Goal: Task Accomplishment & Management: Complete application form

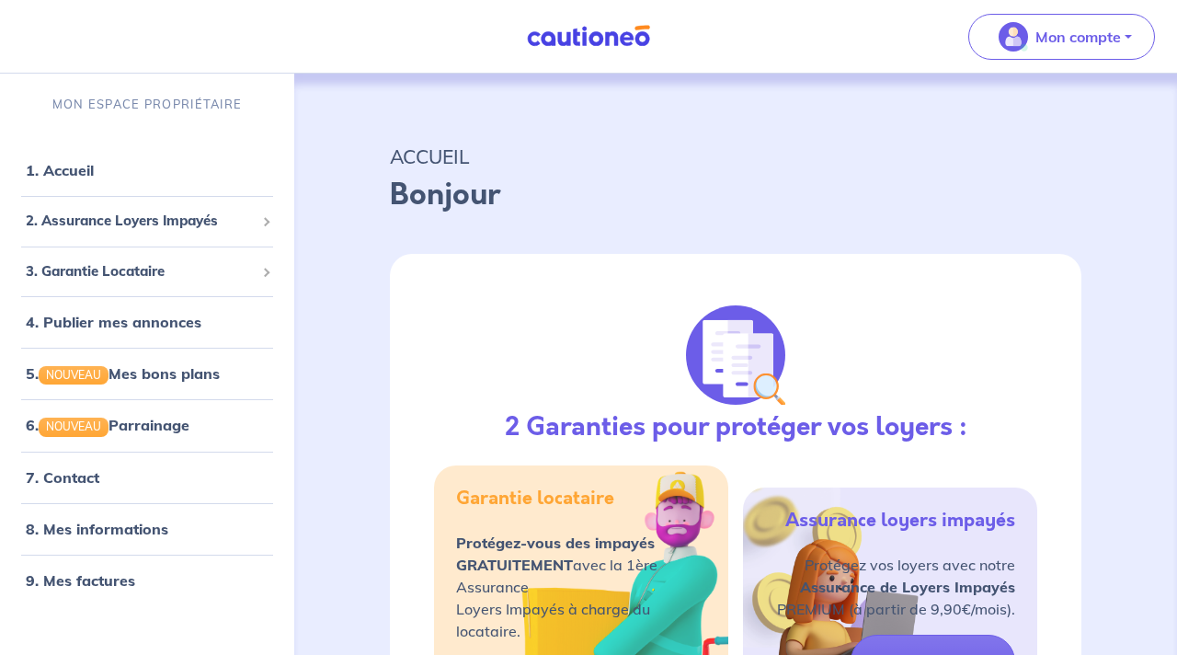
select select "FR"
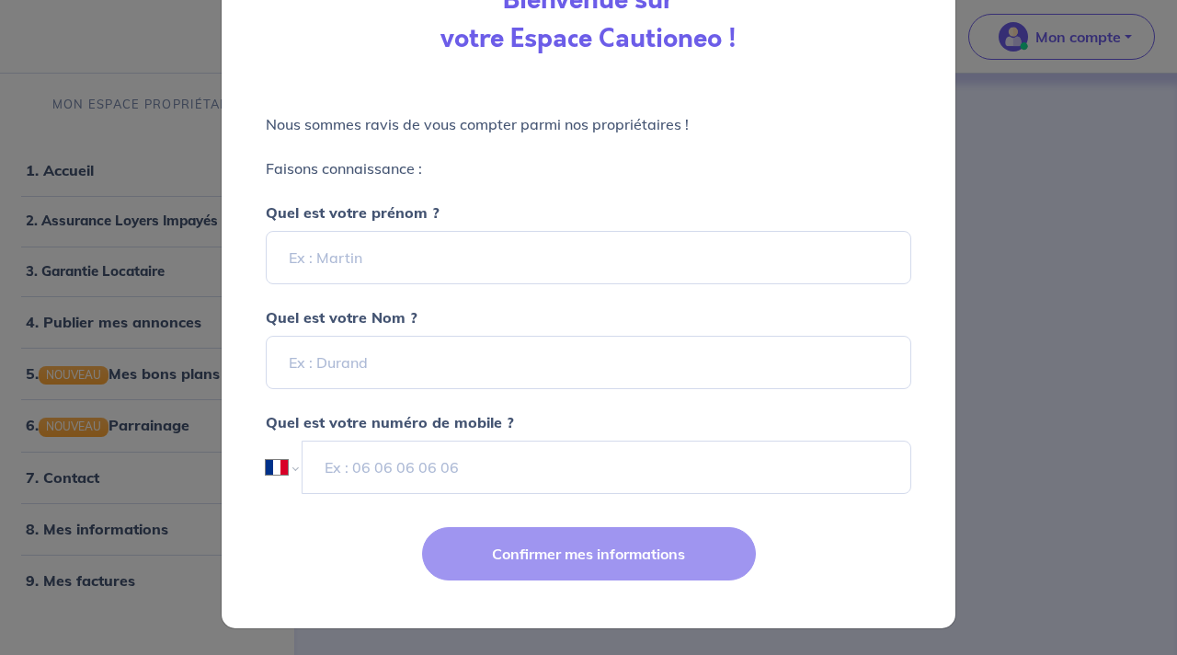
scroll to position [21, 0]
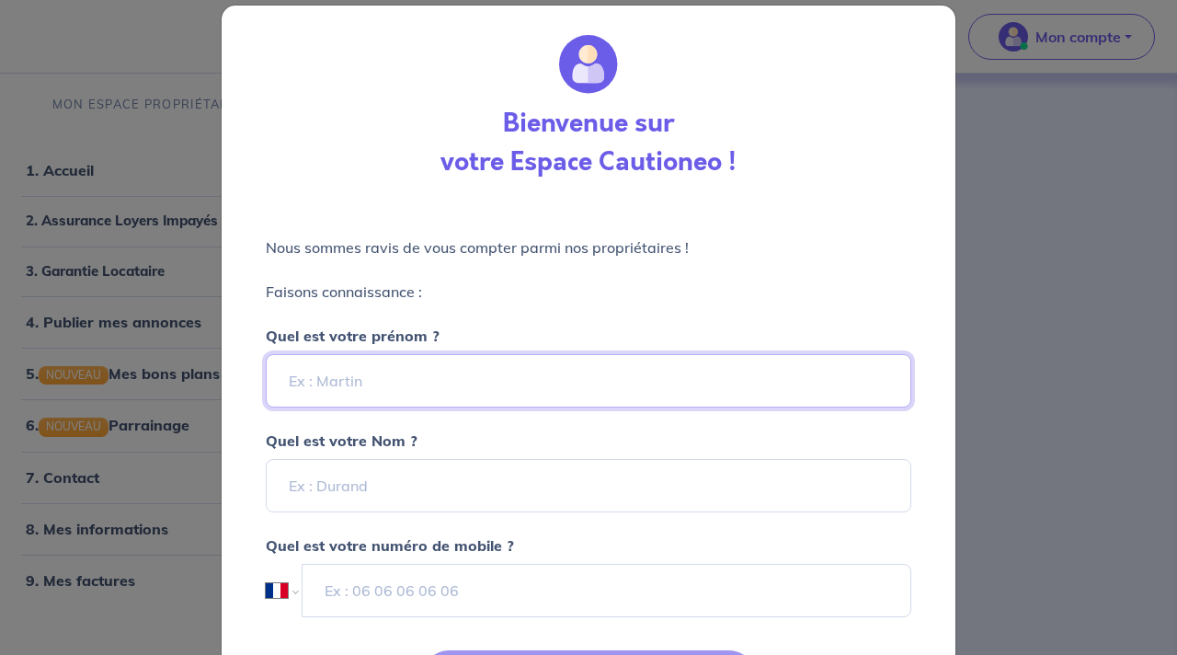
click at [508, 382] on input "Quel est votre prénom ?" at bounding box center [589, 380] width 646 height 53
type input "[PERSON_NAME]"
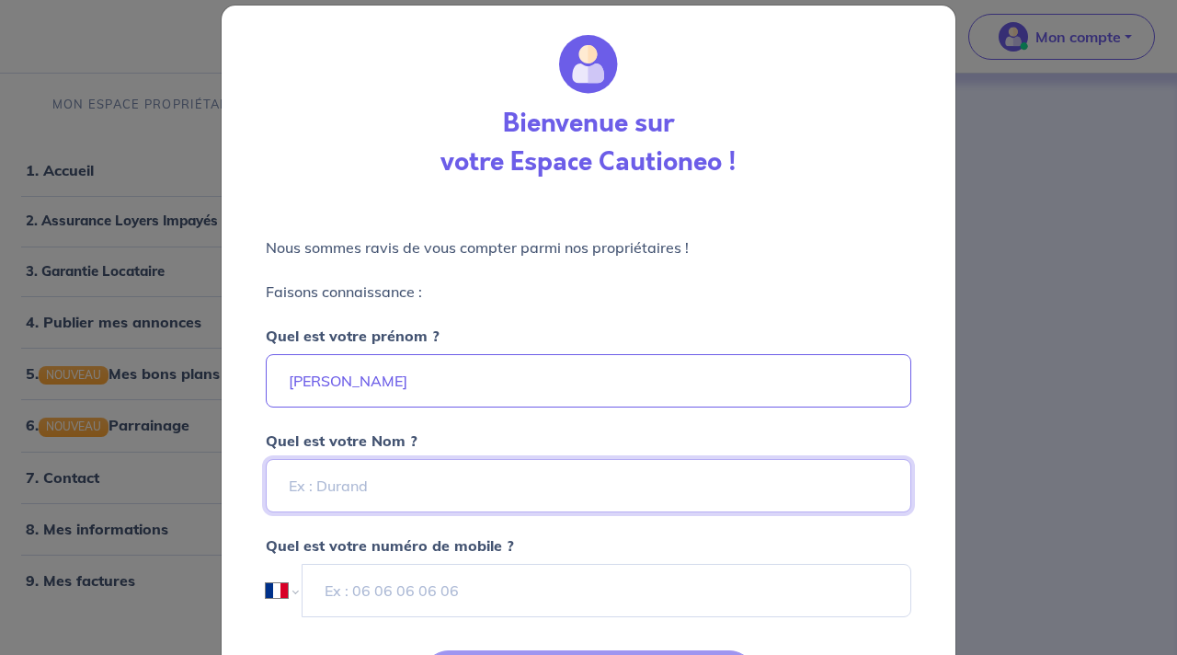
click at [369, 480] on input "Quel est votre Nom ?" at bounding box center [589, 485] width 646 height 53
type input "Georgeault"
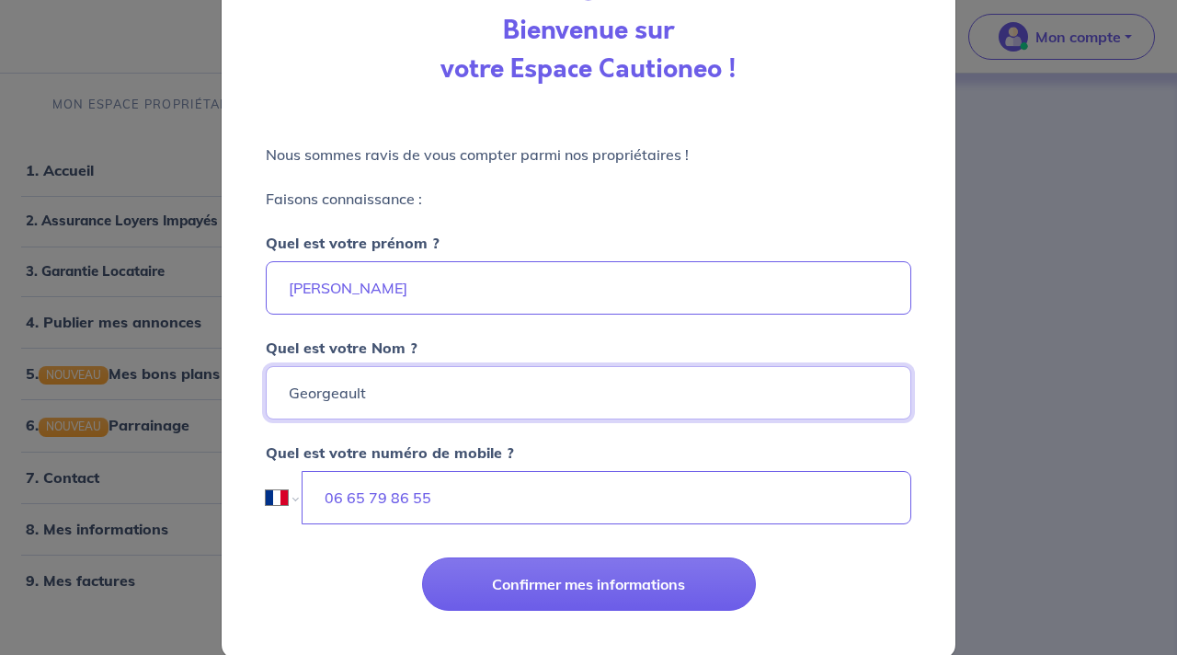
scroll to position [136, 0]
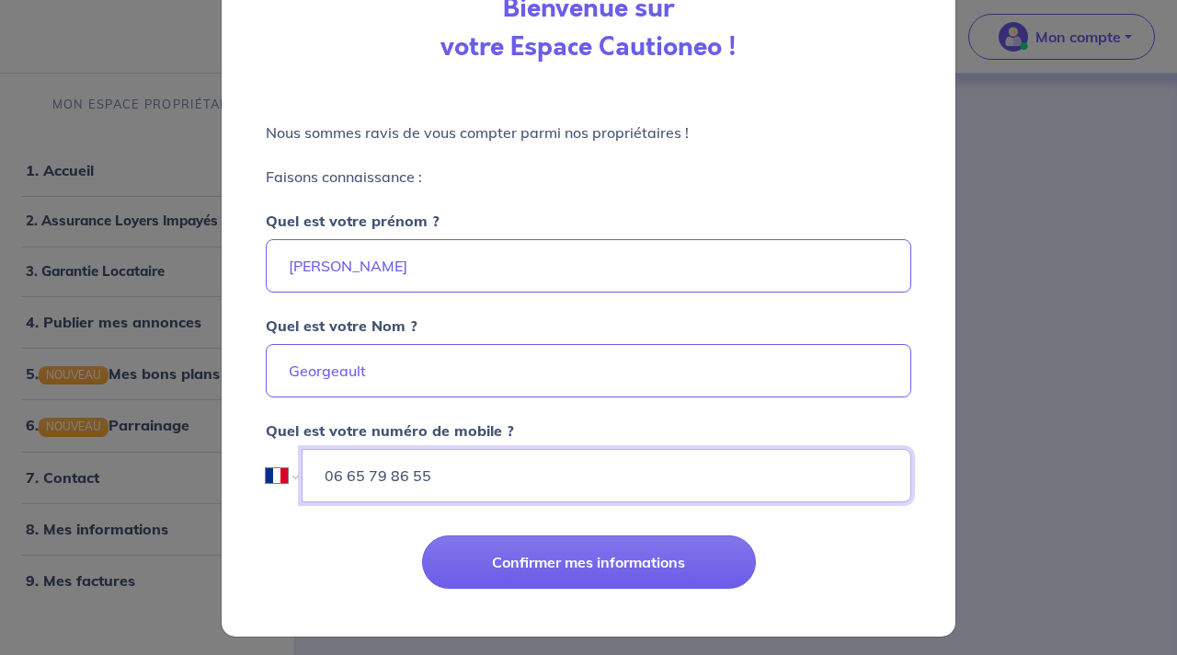
click at [407, 468] on input "06 65 79 86 55" at bounding box center [607, 475] width 610 height 53
click at [407, 468] on input "06 65 79 86 55" at bounding box center [607, 475] width 609 height 53
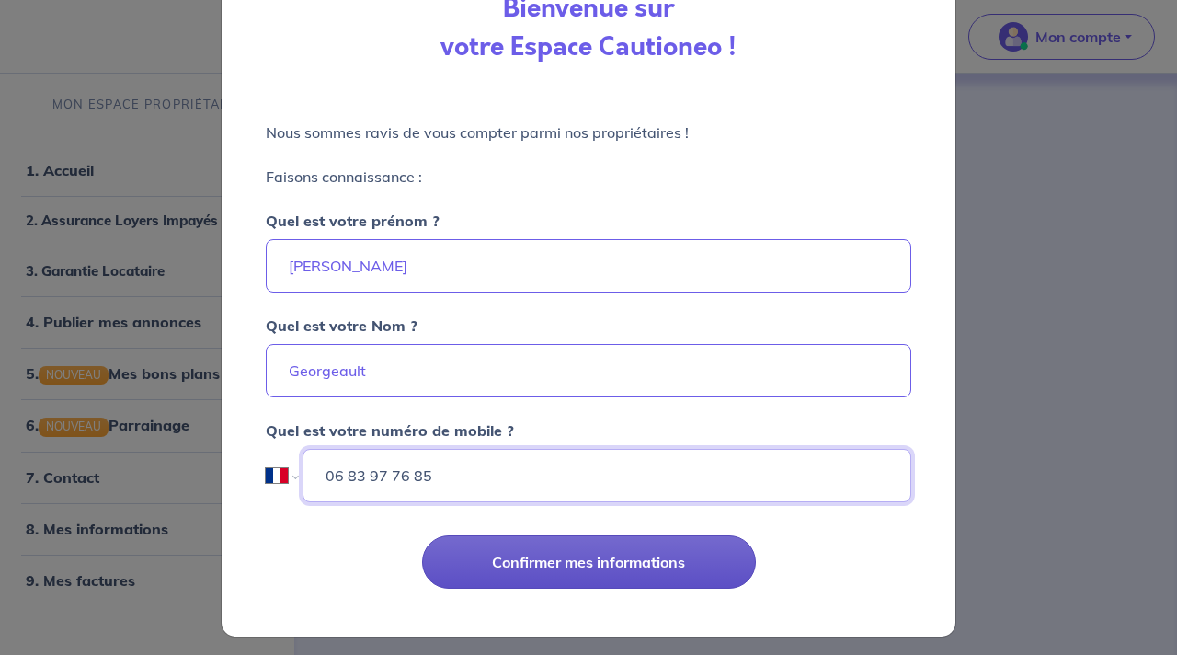
type input "06 83 97 76 85"
click at [578, 583] on button "Confirmer mes informations" at bounding box center [589, 561] width 334 height 53
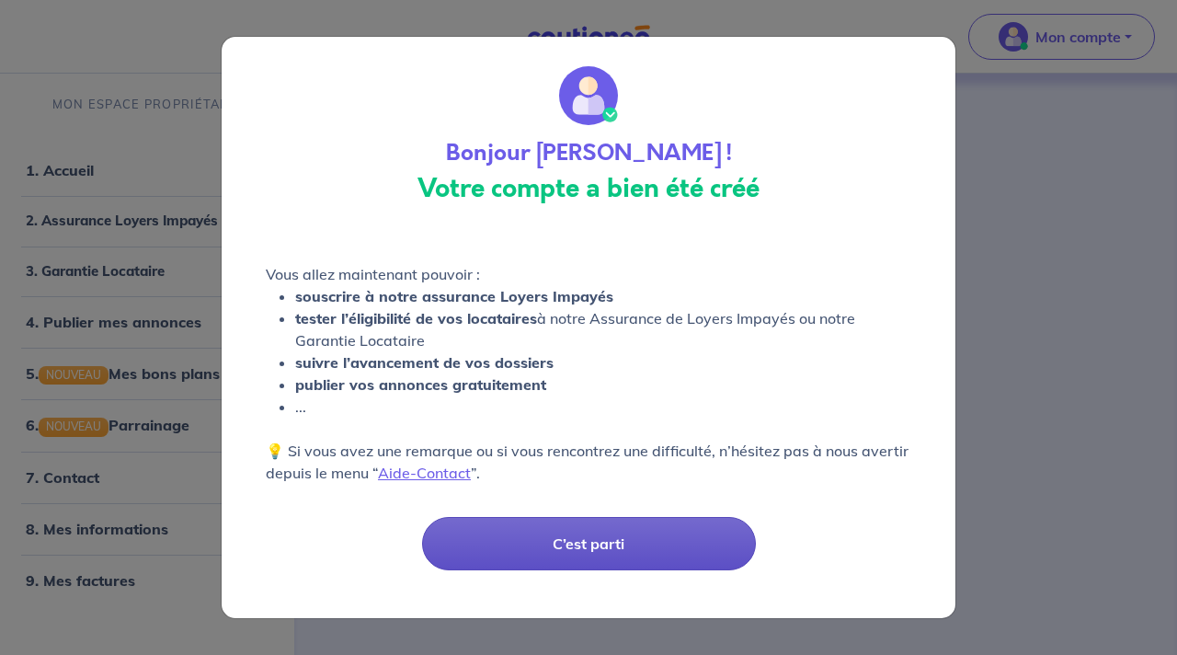
click at [585, 566] on button "C’est parti" at bounding box center [589, 543] width 334 height 53
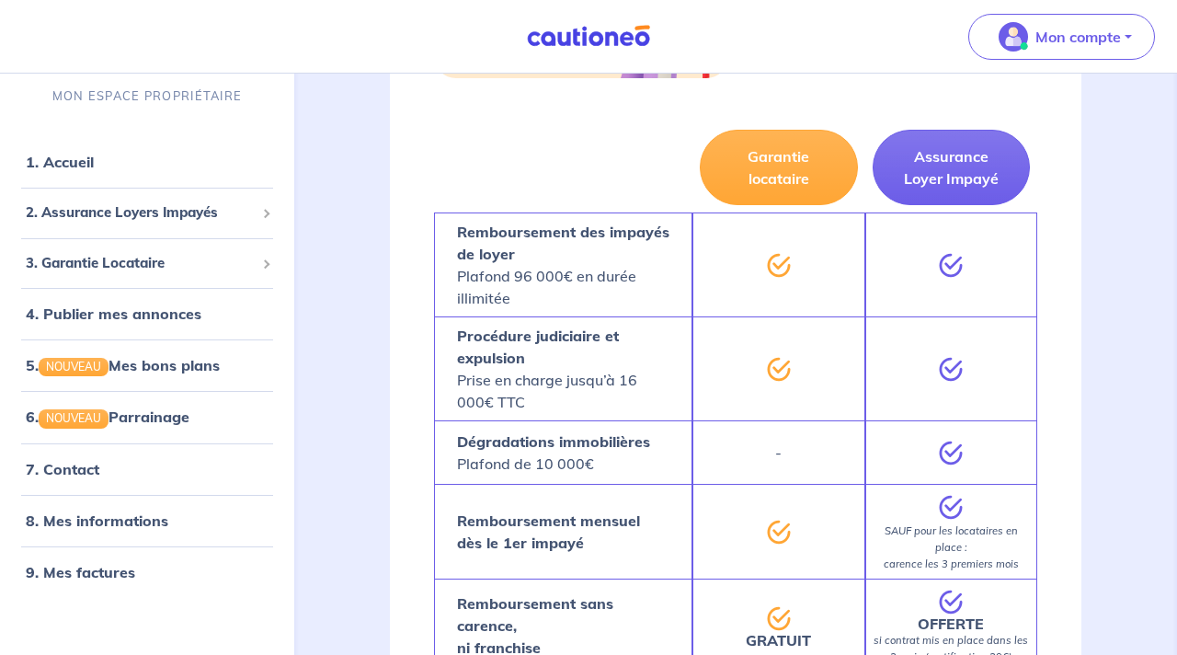
scroll to position [659, 0]
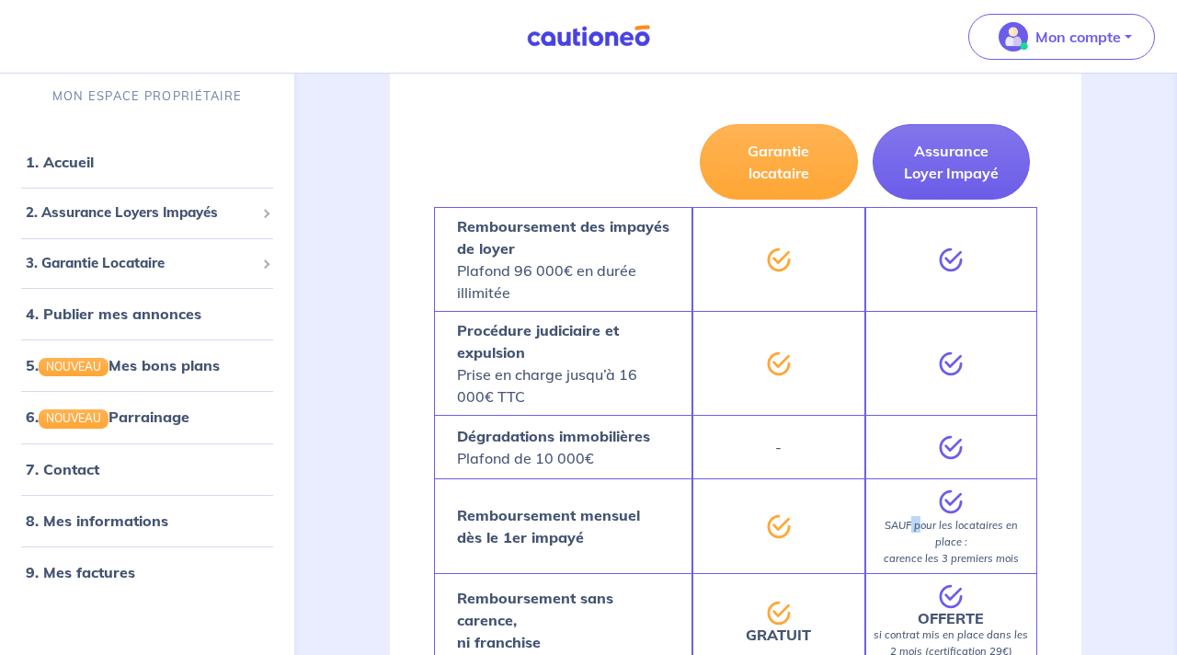
drag, startPoint x: 913, startPoint y: 521, endPoint x: 923, endPoint y: 531, distance: 13.7
click at [922, 531] on em "SAUF pour les locataires en place : carence les 3 premiers mois" at bounding box center [951, 542] width 135 height 46
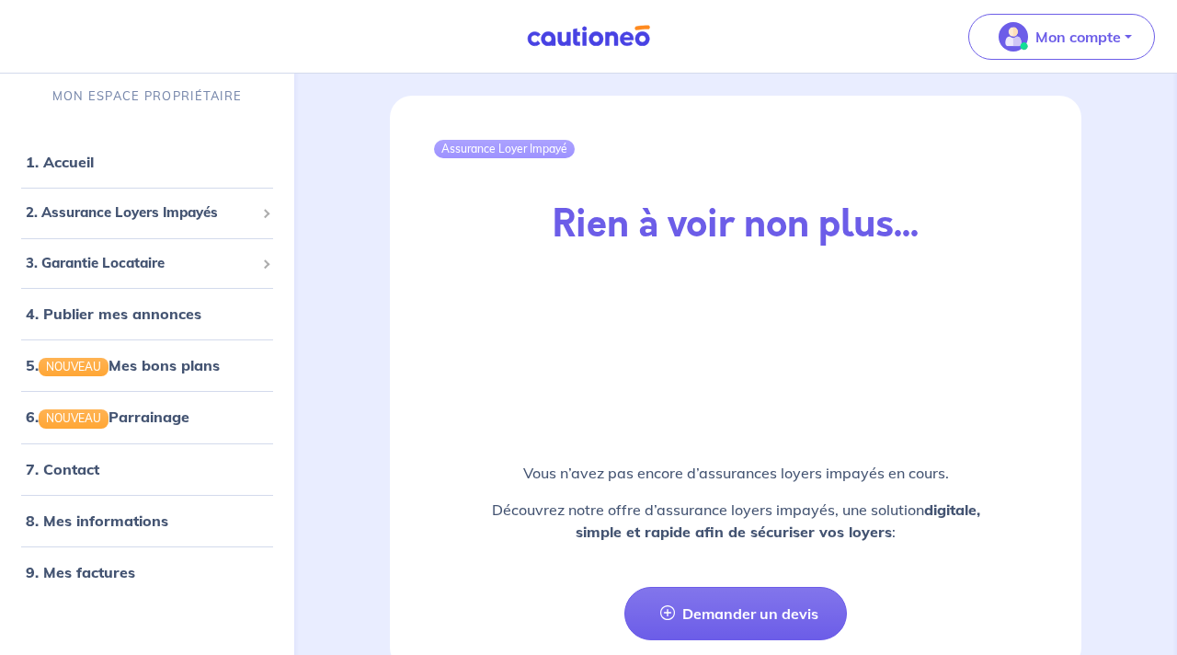
scroll to position [2317, 0]
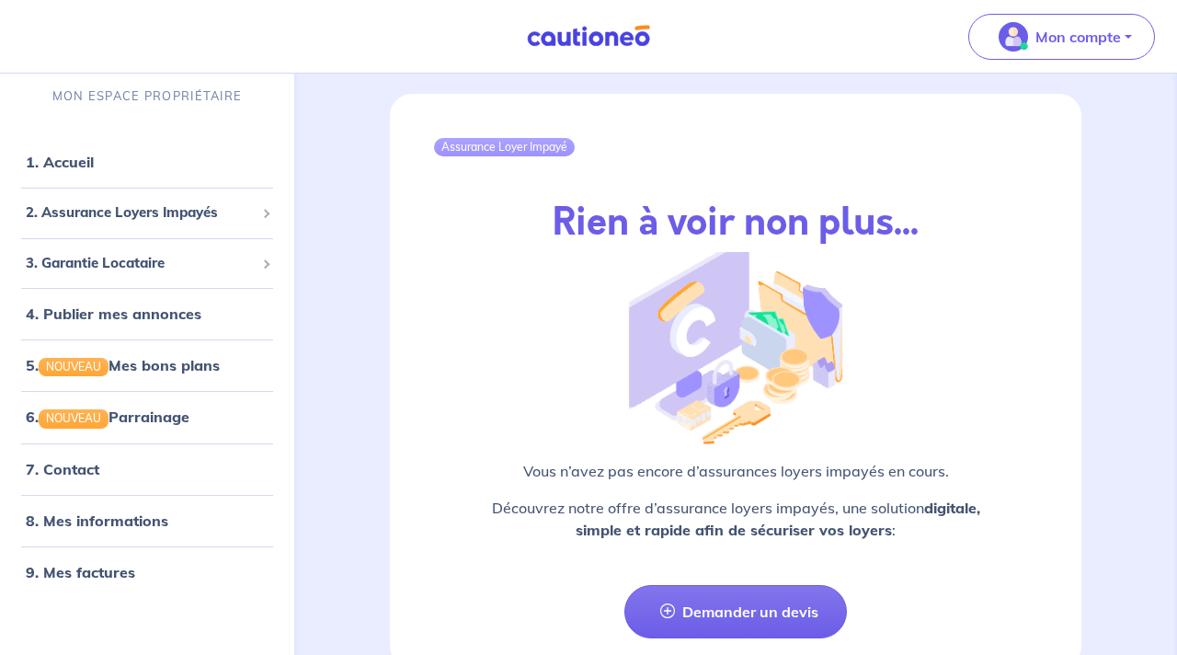
drag, startPoint x: 626, startPoint y: 465, endPoint x: 912, endPoint y: 537, distance: 294.0
click at [912, 538] on div "Vous n’avez pas encore d’assurances loyers impayés en cours. Découvrez notre of…" at bounding box center [735, 508] width 603 height 96
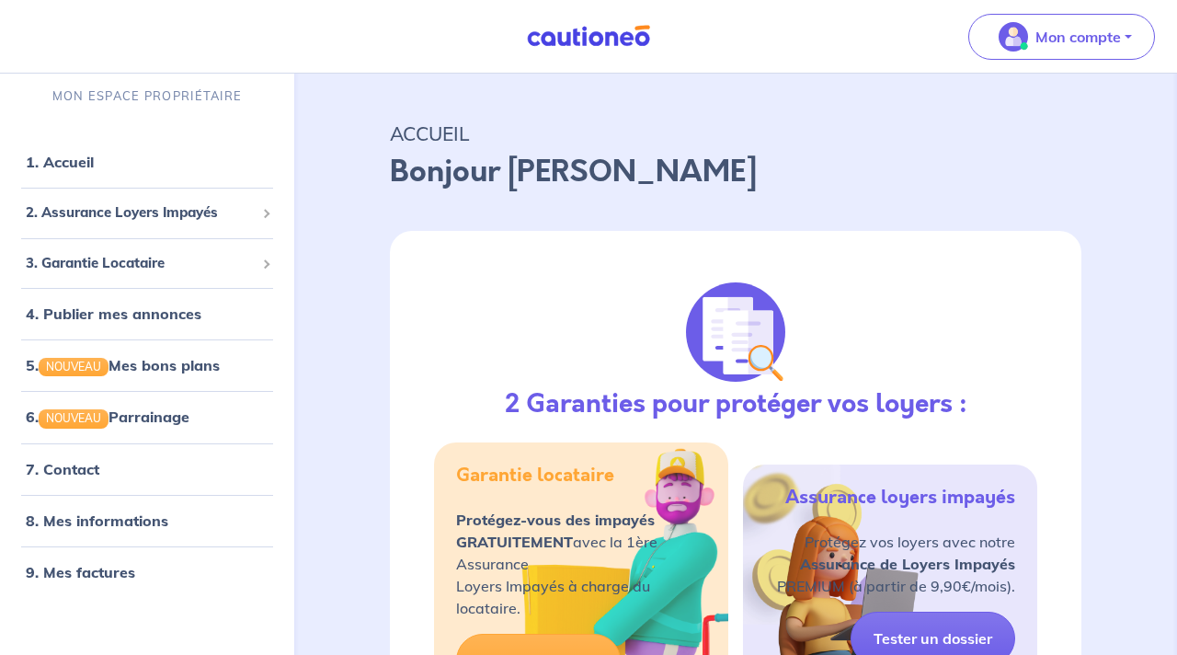
scroll to position [0, 0]
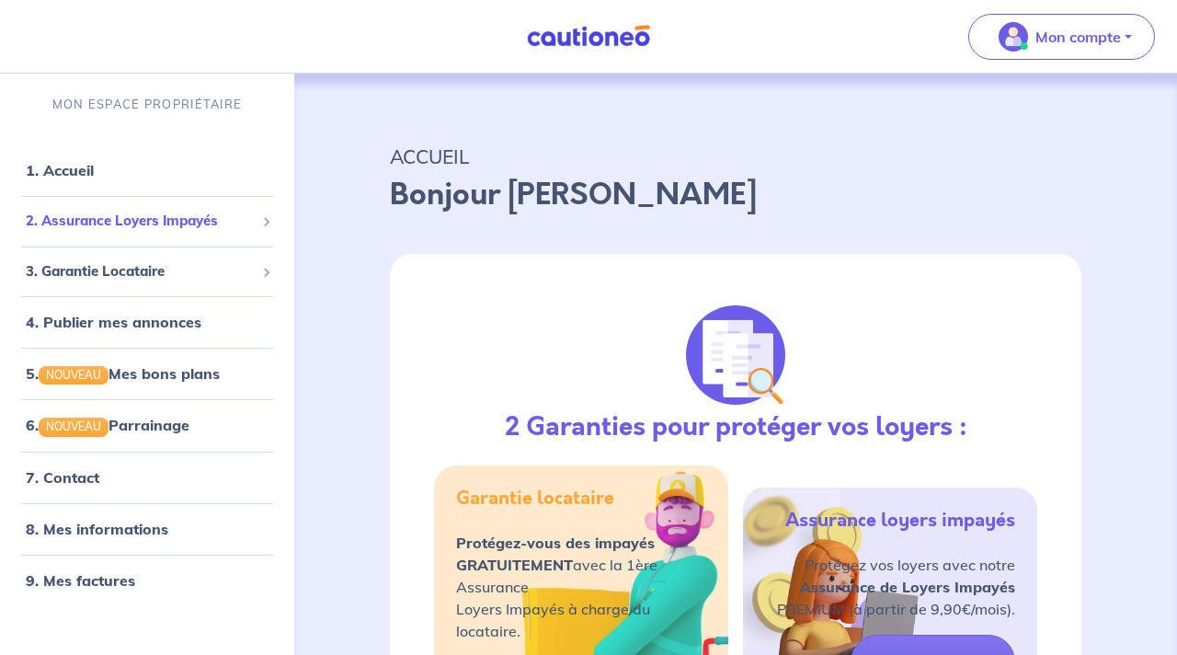
click at [220, 210] on div "2. Assurance Loyers Impayés" at bounding box center [147, 221] width 280 height 36
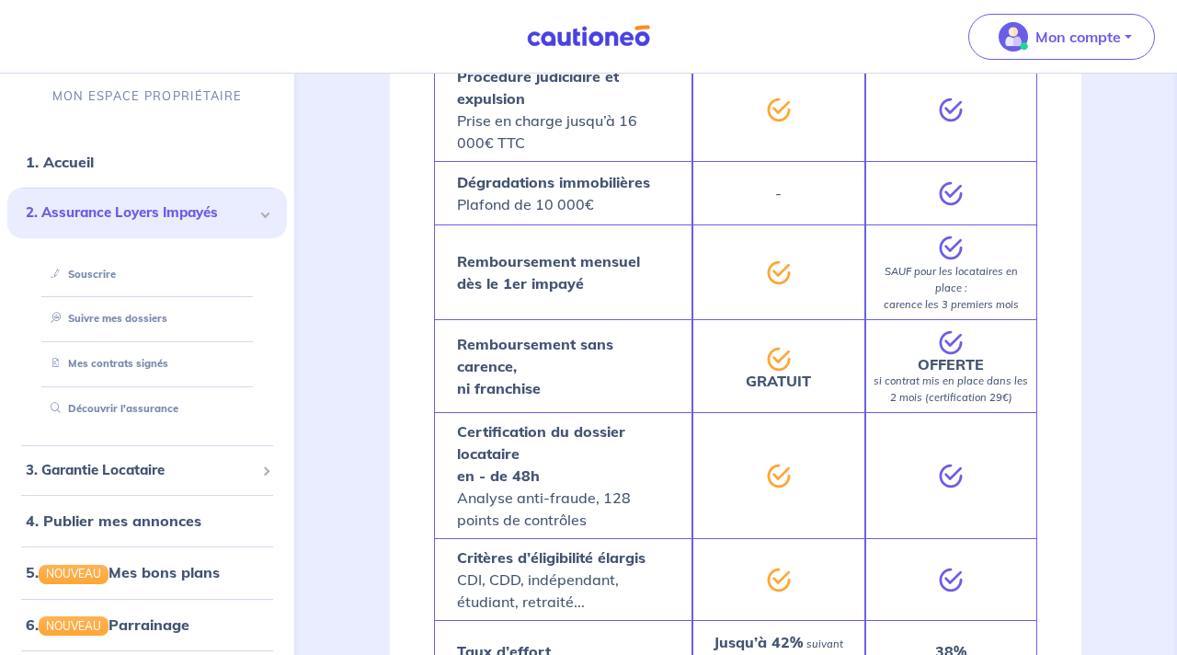
scroll to position [918, 0]
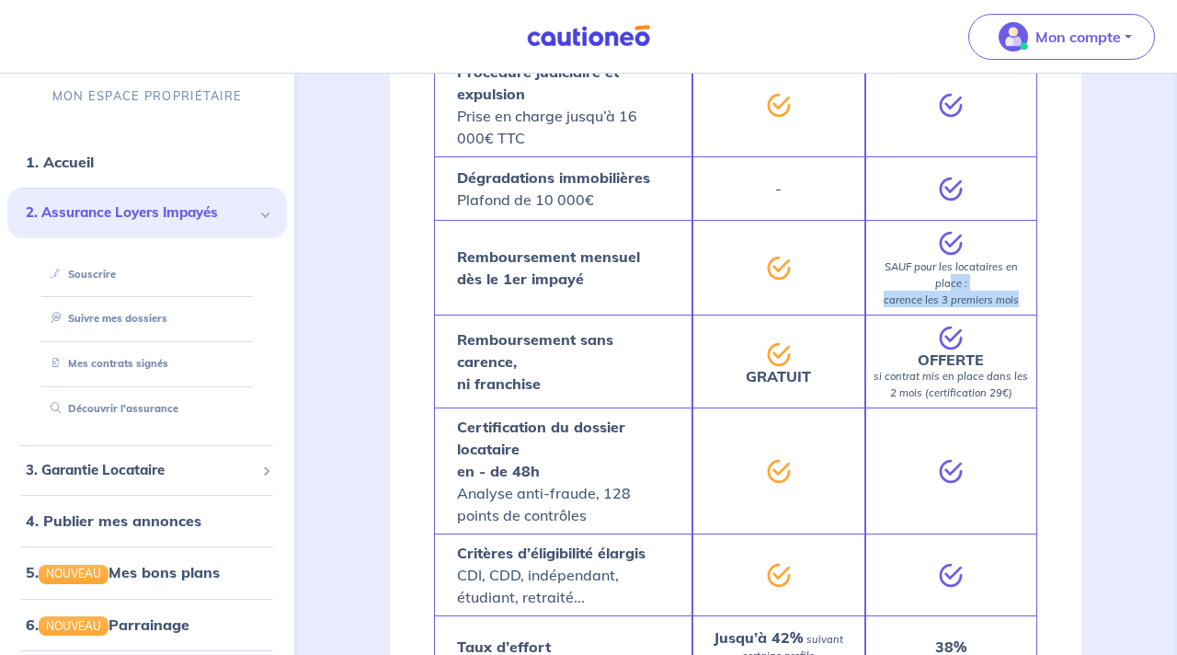
drag, startPoint x: 949, startPoint y: 275, endPoint x: 1015, endPoint y: 307, distance: 72.8
click at [1015, 307] on div "SAUF pour les locataires en place : carence les 3 premiers mois" at bounding box center [952, 267] width 172 height 95
drag, startPoint x: 888, startPoint y: 376, endPoint x: 1026, endPoint y: 384, distance: 139.1
click at [1026, 384] on p "OFFERTE si contrat mis en place dans les 2 mois (certification 29€)" at bounding box center [951, 376] width 155 height 48
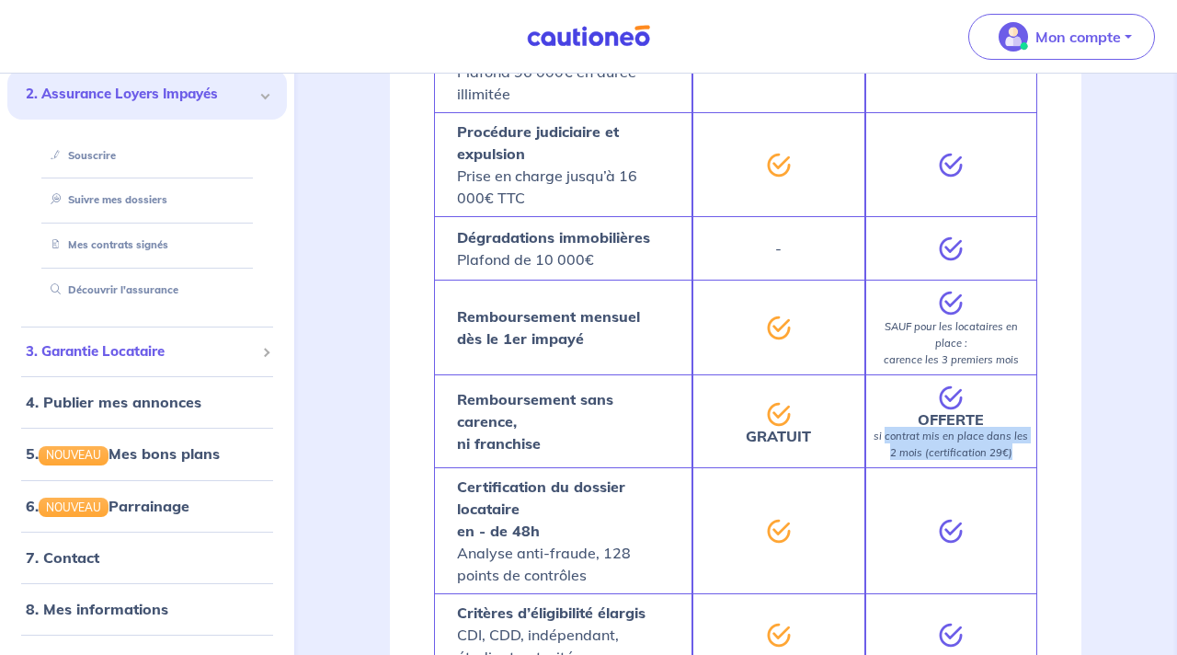
scroll to position [120, 0]
click at [195, 402] on link "4. Publier mes annonces" at bounding box center [111, 402] width 170 height 18
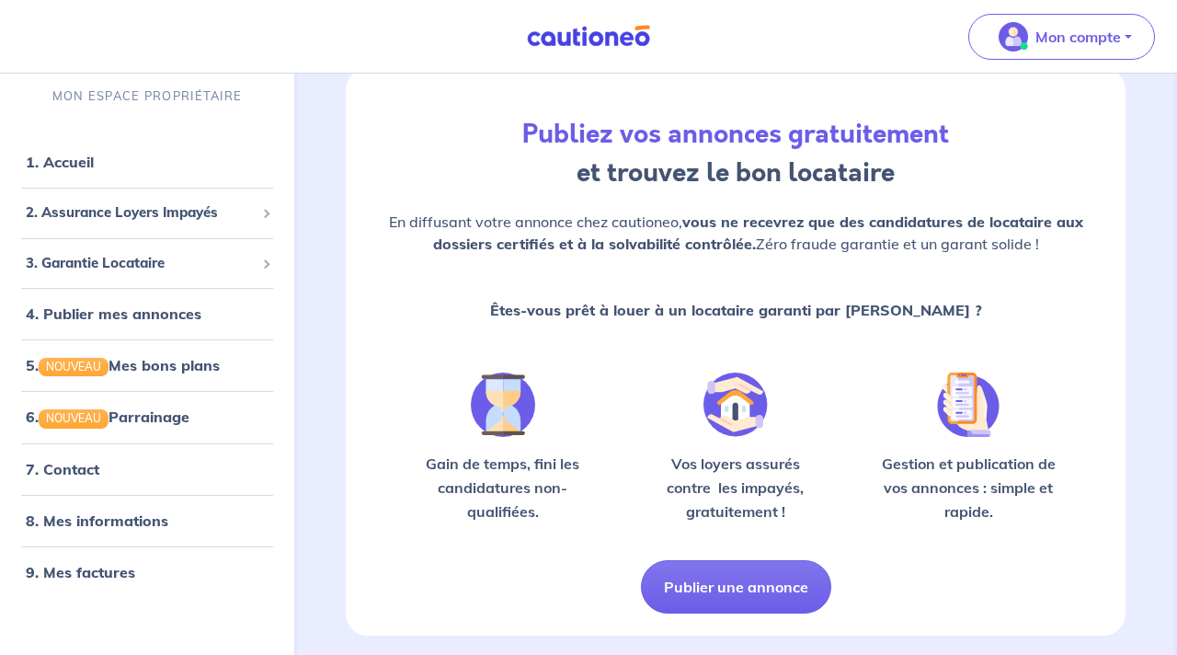
scroll to position [52, 0]
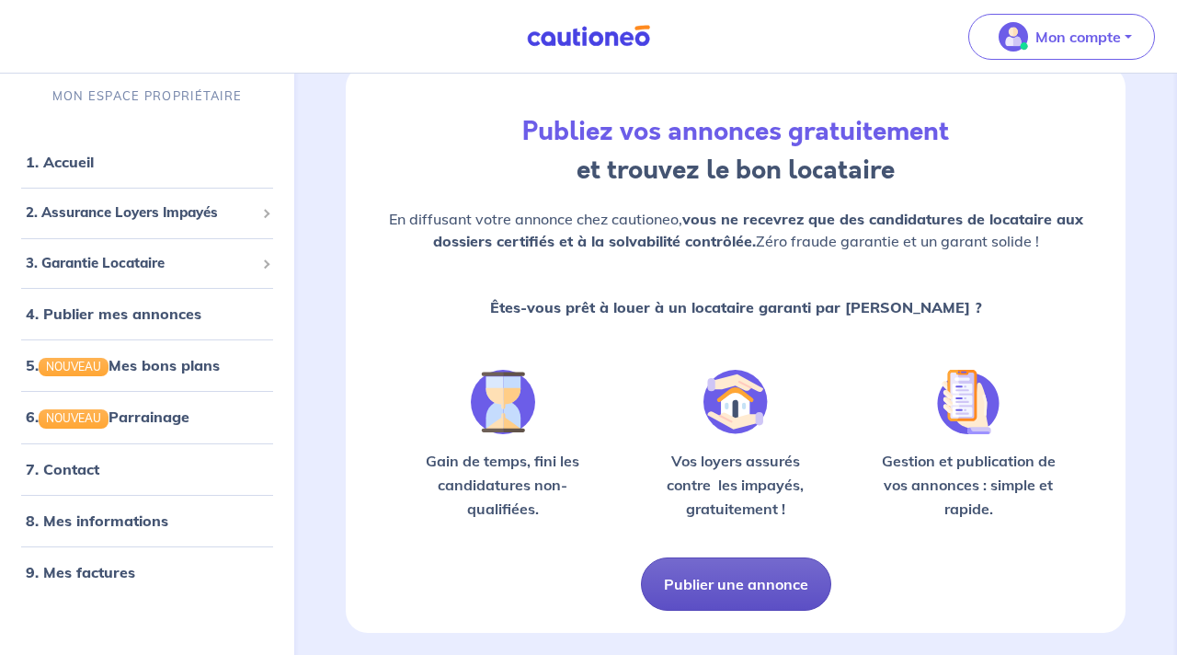
click at [751, 576] on button "Publier une annonce" at bounding box center [736, 583] width 190 height 53
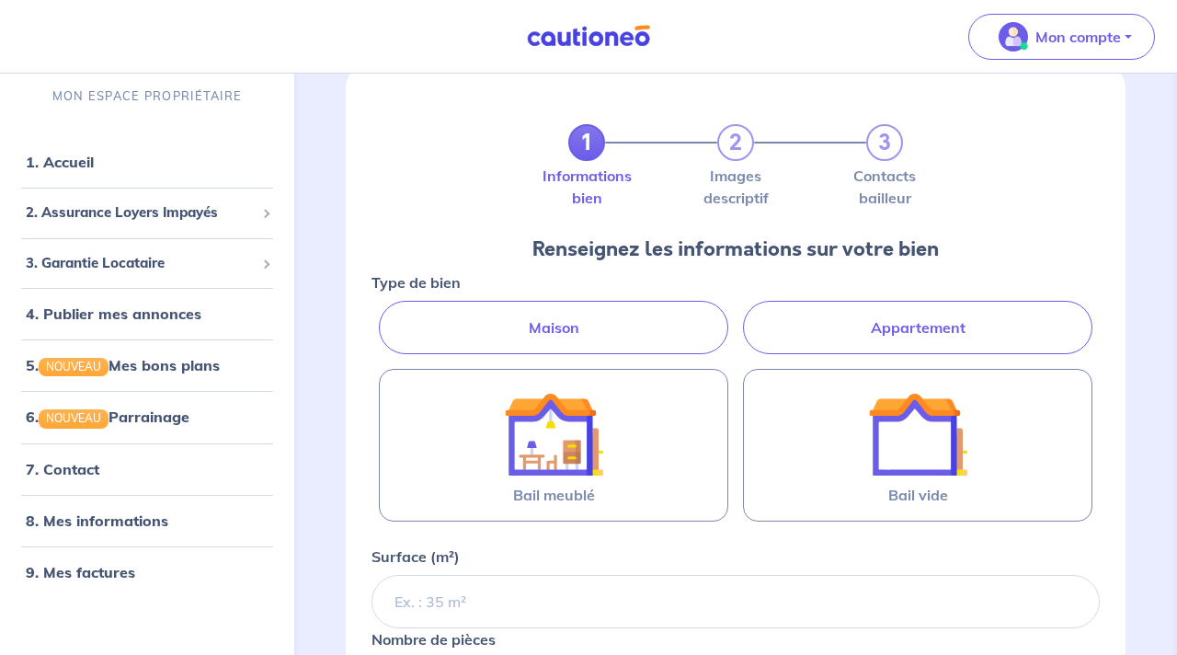
scroll to position [93, 0]
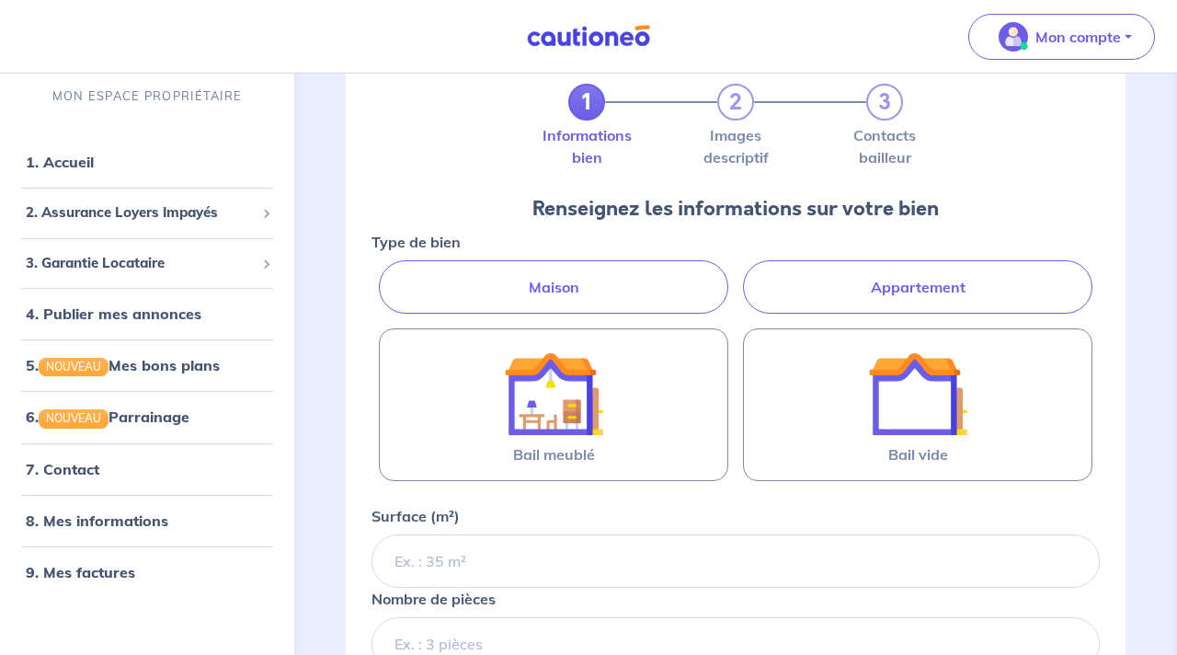
click at [808, 291] on label "Appartement" at bounding box center [918, 286] width 350 height 53
click at [384, 272] on input "Appartement" at bounding box center [378, 266] width 12 height 12
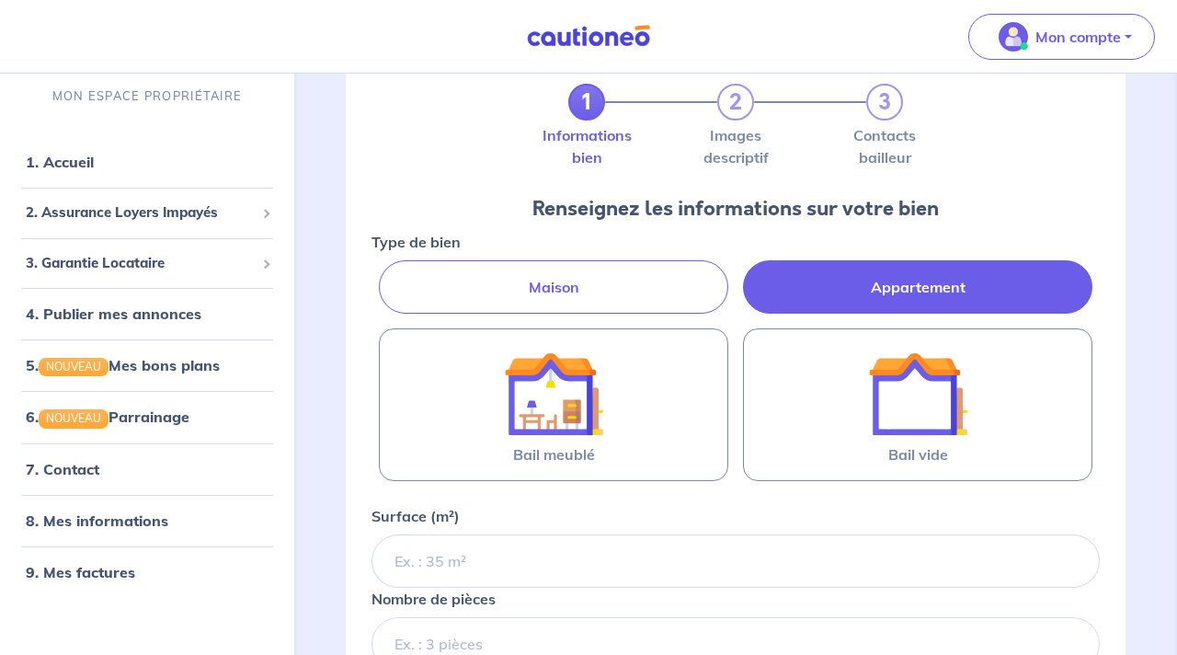
radio input "true"
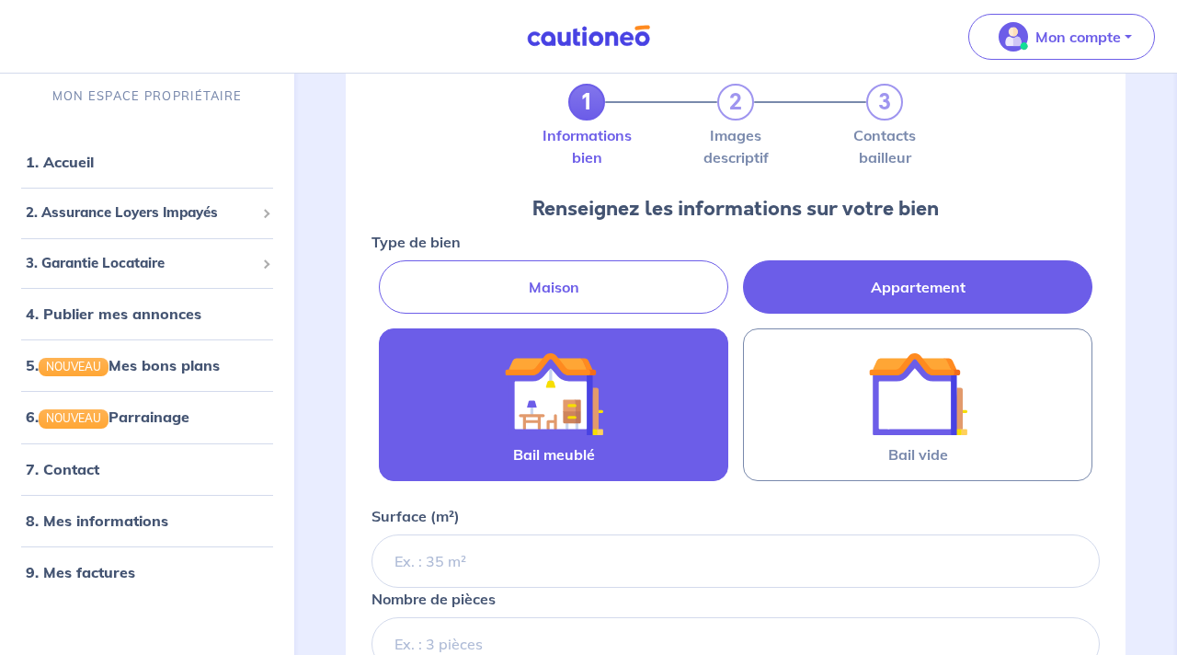
click at [690, 395] on label "Bail meublé" at bounding box center [554, 404] width 350 height 153
click at [0, 0] on input "Bail meublé" at bounding box center [0, 0] width 0 height 0
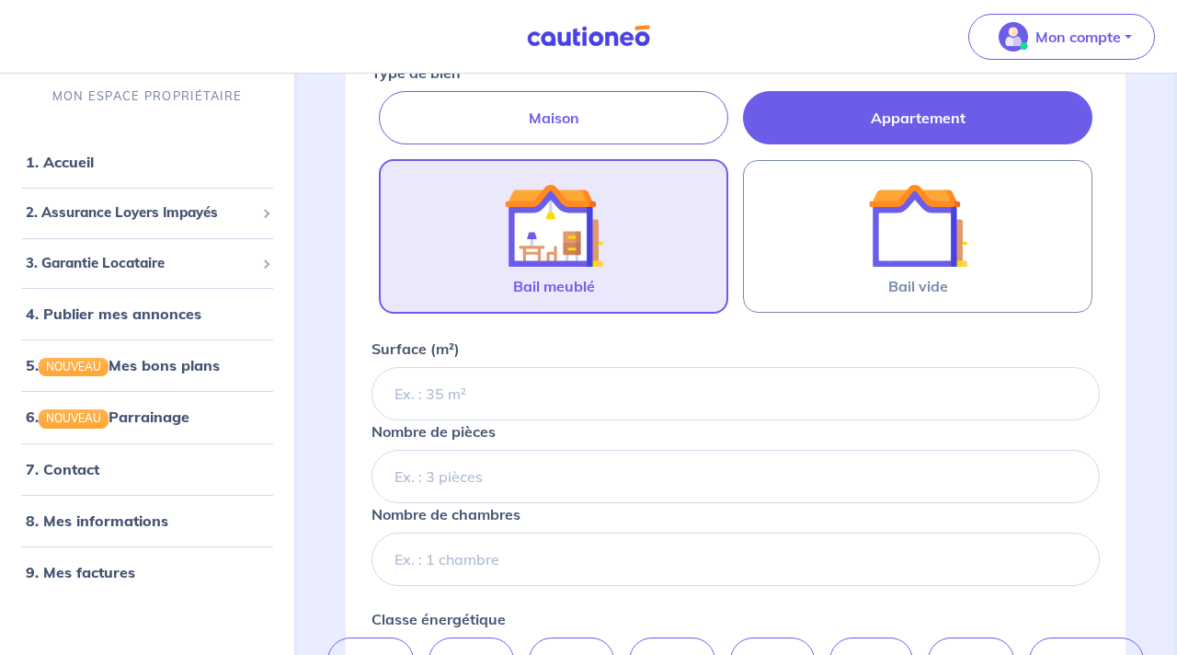
scroll to position [301, 0]
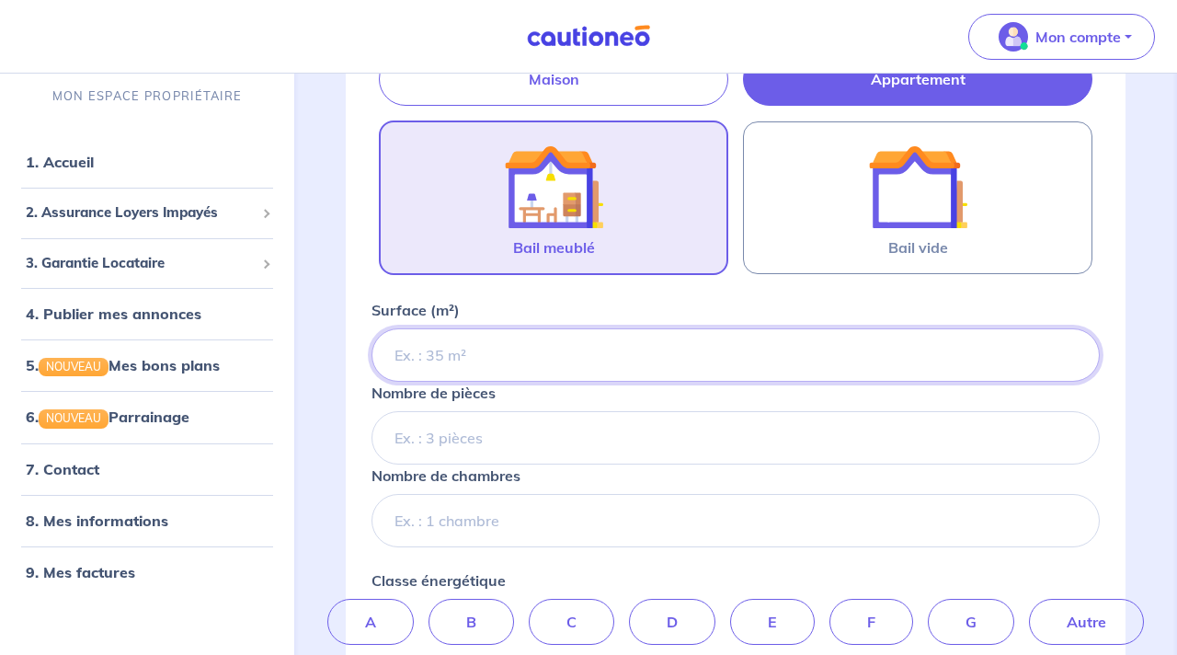
click at [611, 356] on input "Surface (m²)" at bounding box center [736, 354] width 728 height 53
type input "25"
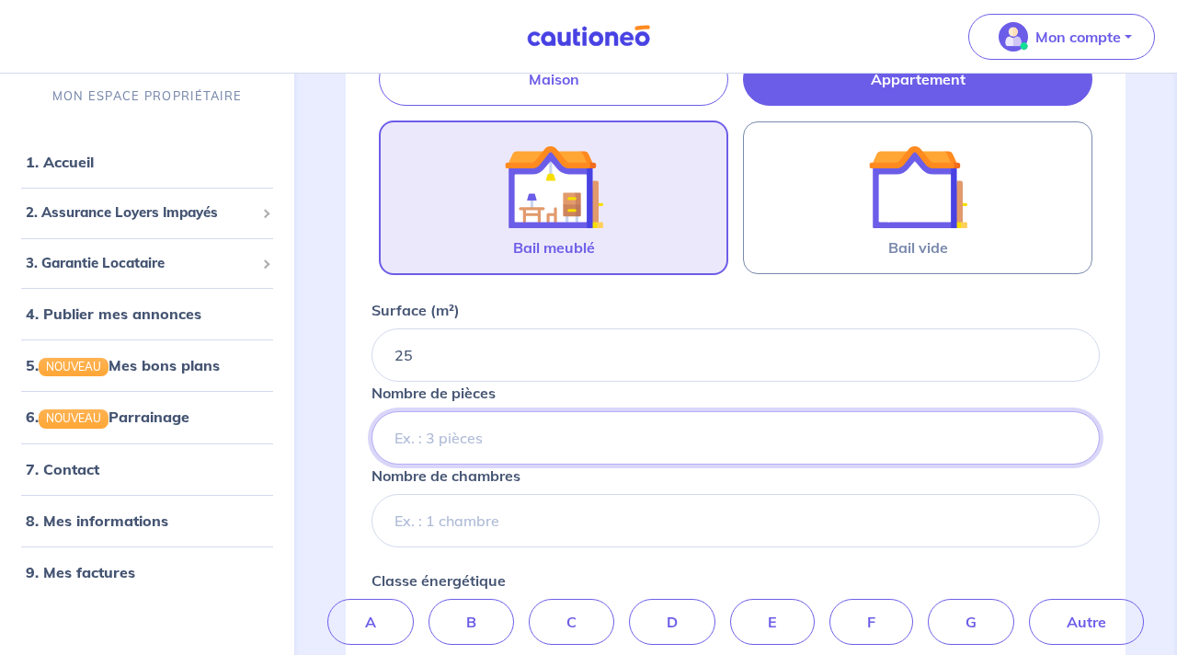
click at [579, 436] on input "Nombre de pièces" at bounding box center [736, 437] width 728 height 53
type input "1"
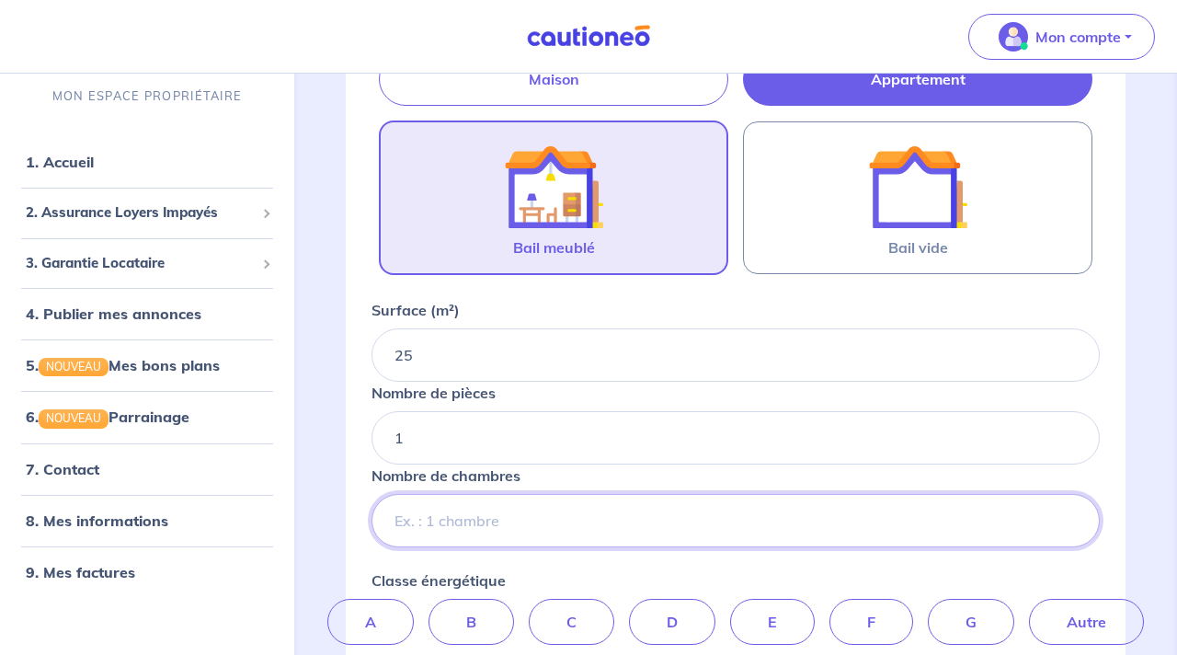
click at [569, 506] on input "Nombre de chambres" at bounding box center [736, 520] width 728 height 53
type input "1"
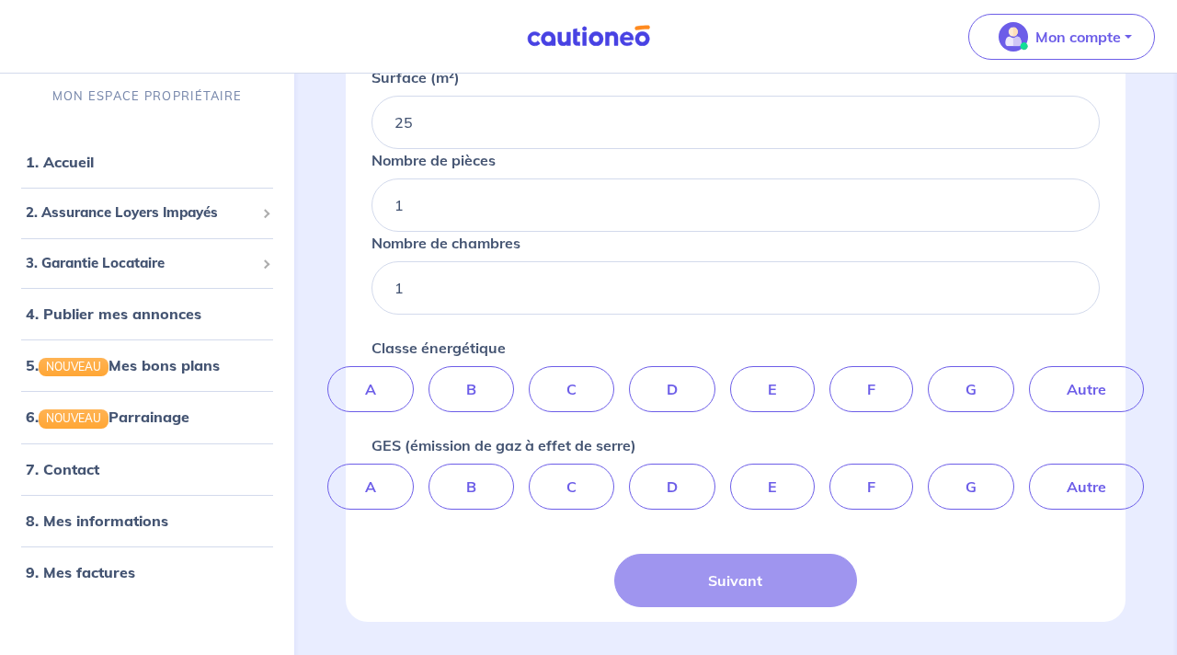
scroll to position [589, 0]
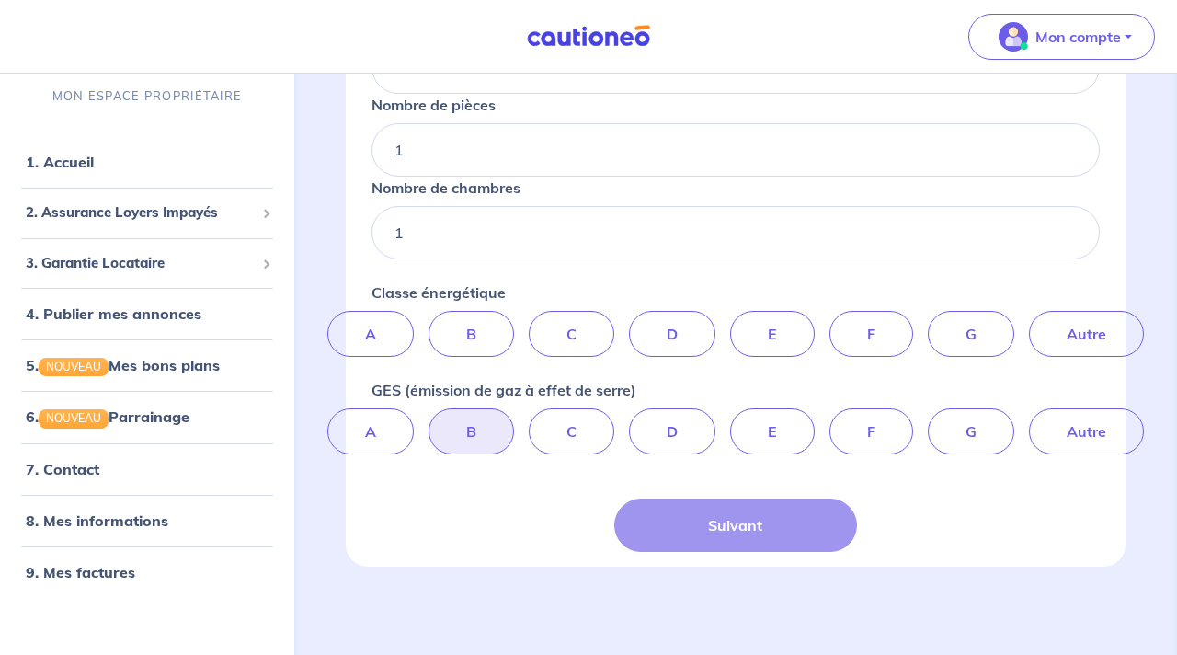
click at [453, 446] on label "B" at bounding box center [472, 431] width 86 height 46
click at [730, 420] on input "B" at bounding box center [736, 414] width 12 height 12
radio input "true"
click at [779, 331] on label "E" at bounding box center [772, 334] width 85 height 46
click at [742, 323] on input "E" at bounding box center [736, 317] width 12 height 12
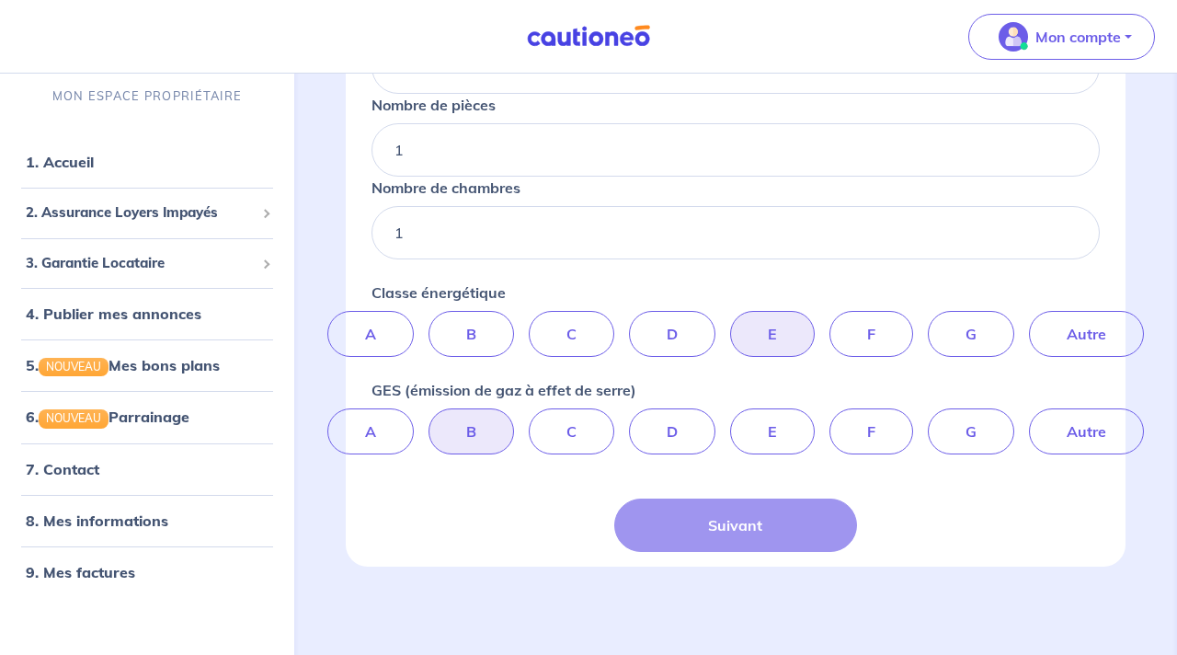
radio input "true"
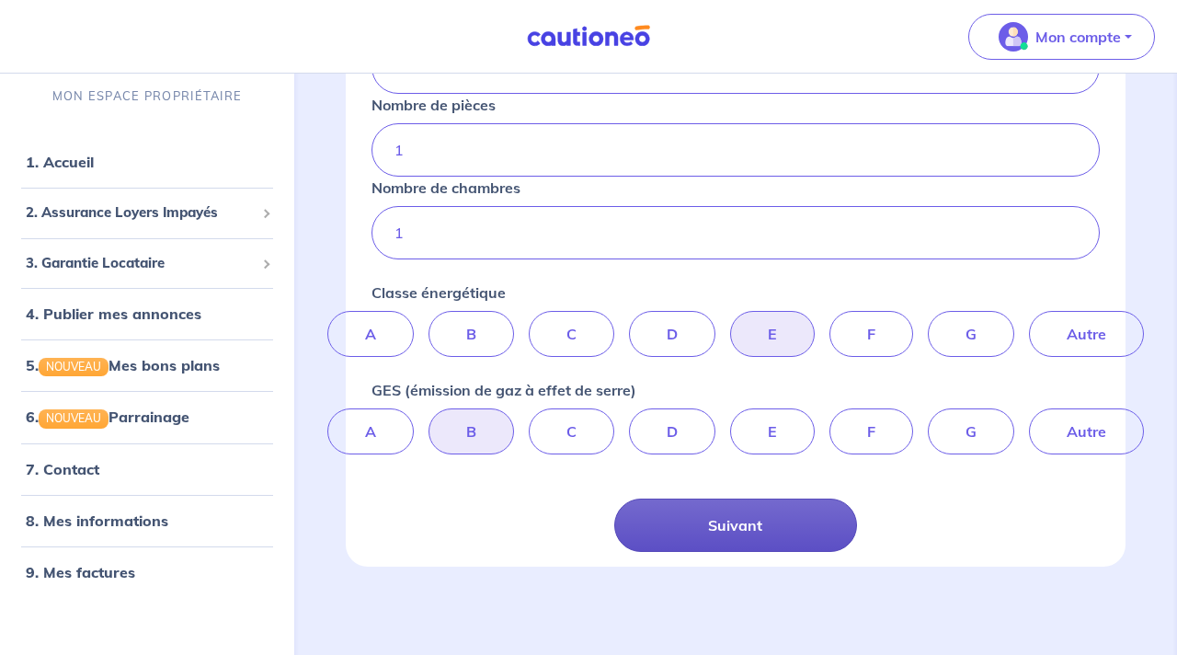
click at [793, 533] on button "Suivant" at bounding box center [735, 525] width 243 height 53
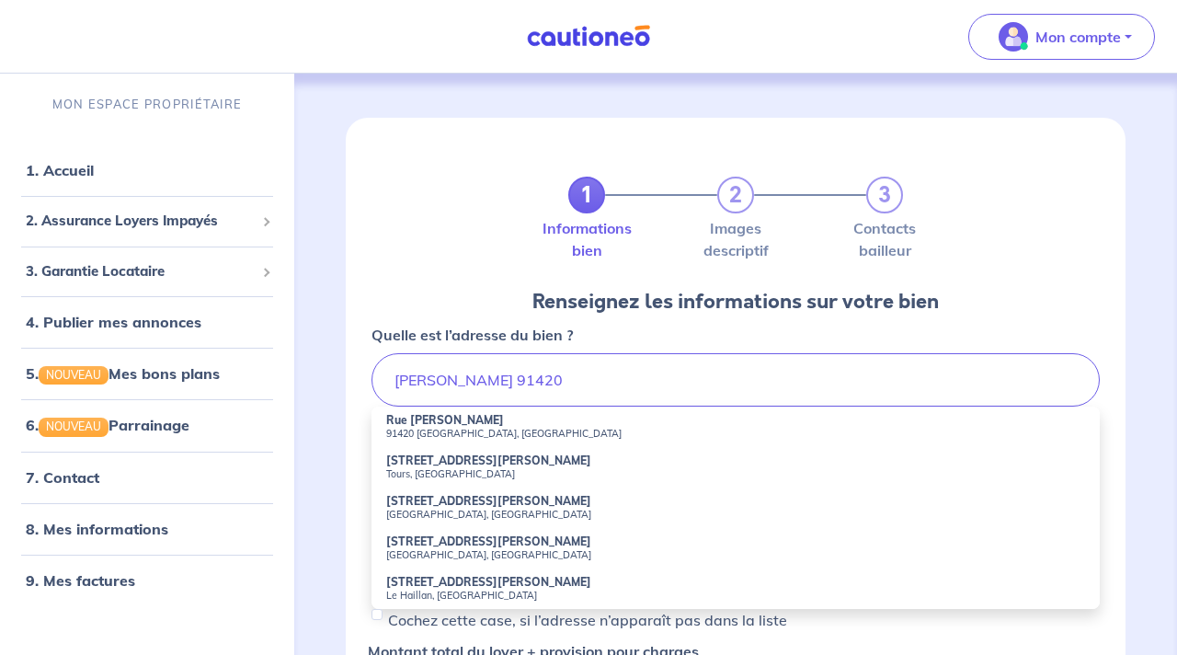
drag, startPoint x: 647, startPoint y: 419, endPoint x: 636, endPoint y: 419, distance: 11.0
click at [636, 419] on li "Rue [PERSON_NAME] 91420 [GEOGRAPHIC_DATA], [GEOGRAPHIC_DATA]" at bounding box center [736, 427] width 728 height 40
type input "Rue [PERSON_NAME], 91420 [GEOGRAPHIC_DATA], [GEOGRAPHIC_DATA]"
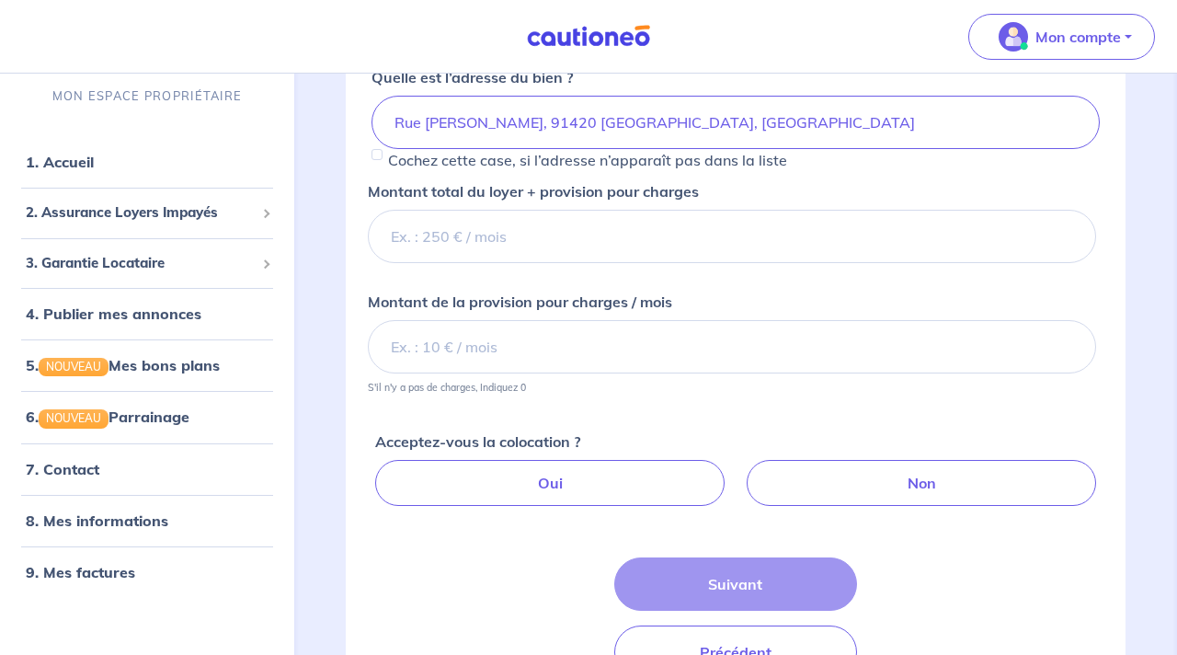
scroll to position [281, 0]
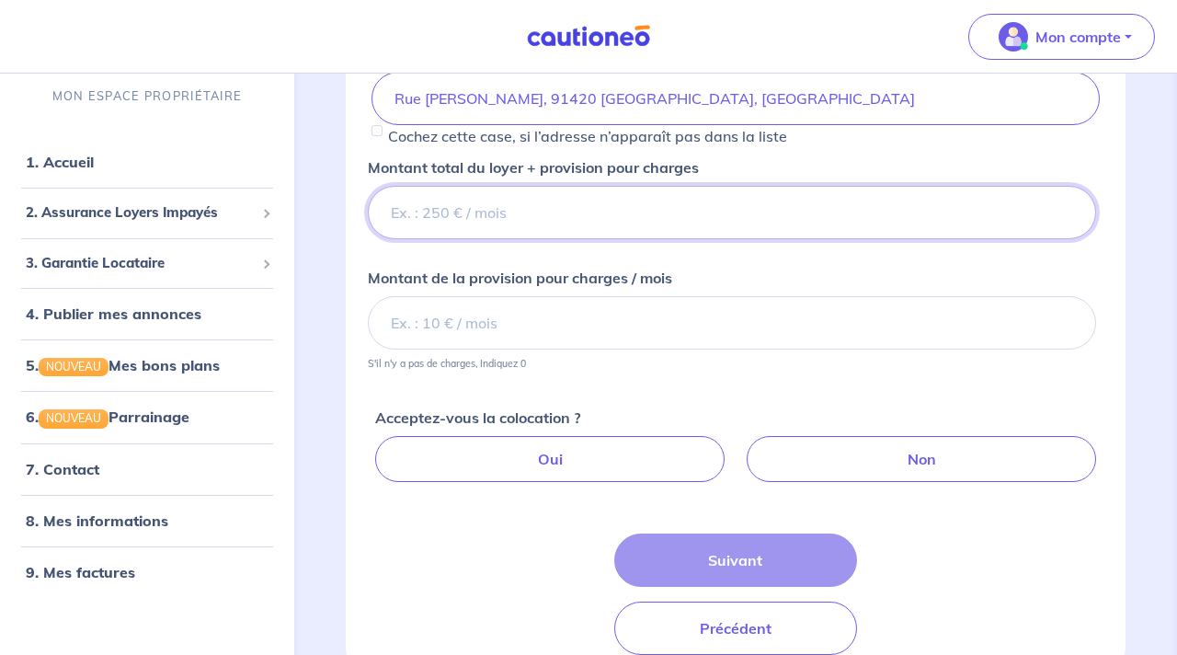
click at [541, 220] on input "Montant total du loyer + provision pour charges" at bounding box center [732, 212] width 728 height 53
type input "820"
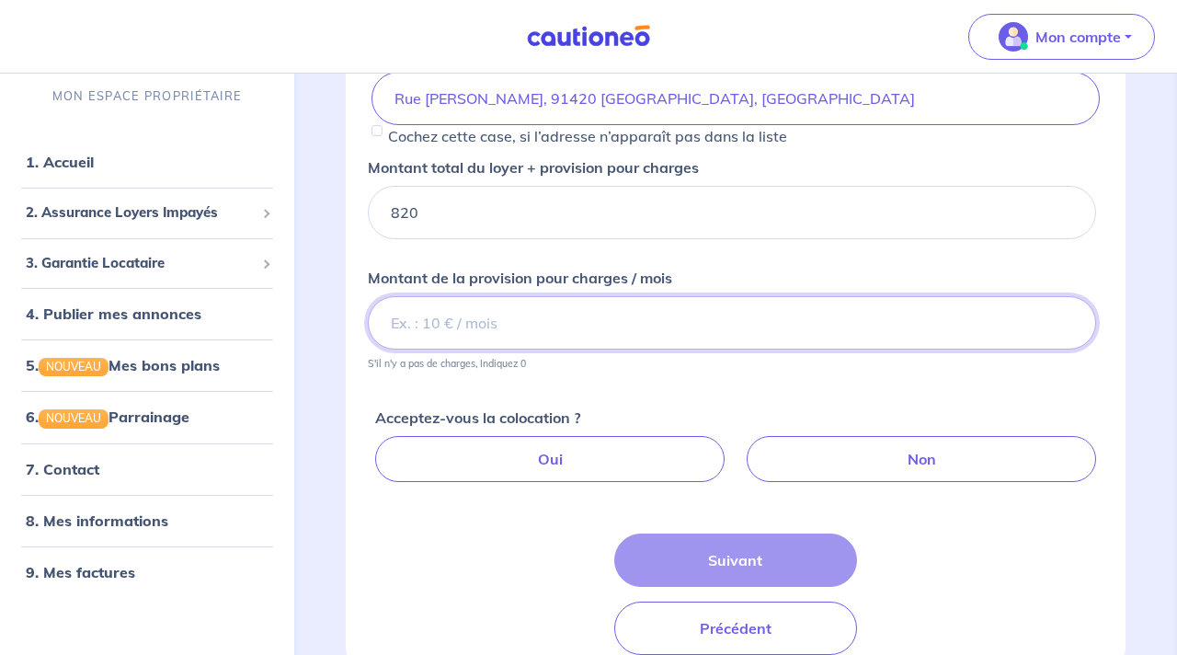
click at [489, 321] on input "Montant de la provision pour charges / mois" at bounding box center [732, 322] width 728 height 53
type input "70"
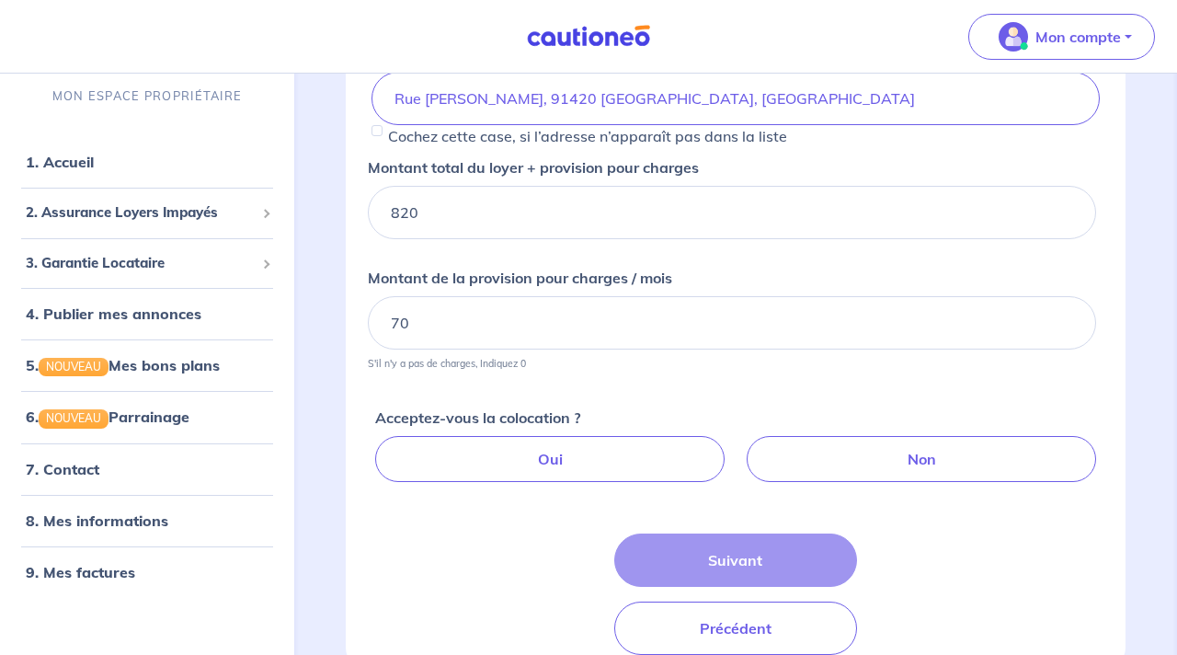
click at [694, 382] on div "Montant total du loyer + provision pour charges 820 Montant de la provision pou…" at bounding box center [736, 319] width 751 height 340
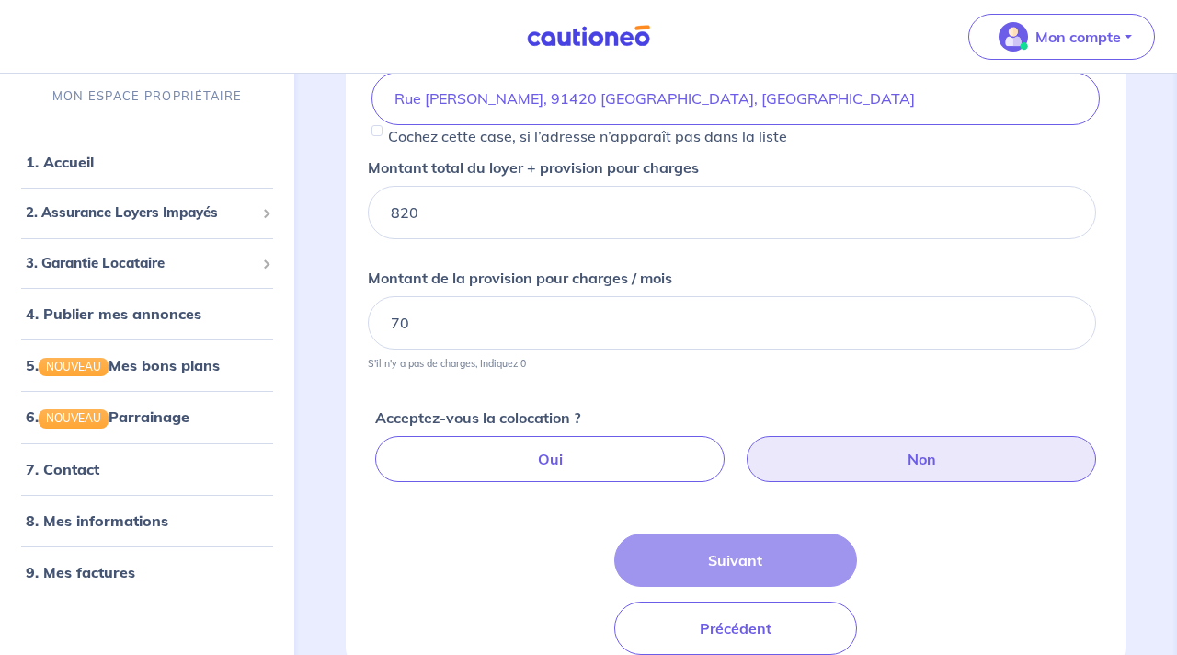
click at [862, 452] on label "Non" at bounding box center [922, 459] width 350 height 46
click at [746, 448] on input "Non" at bounding box center [740, 442] width 12 height 12
radio input "true"
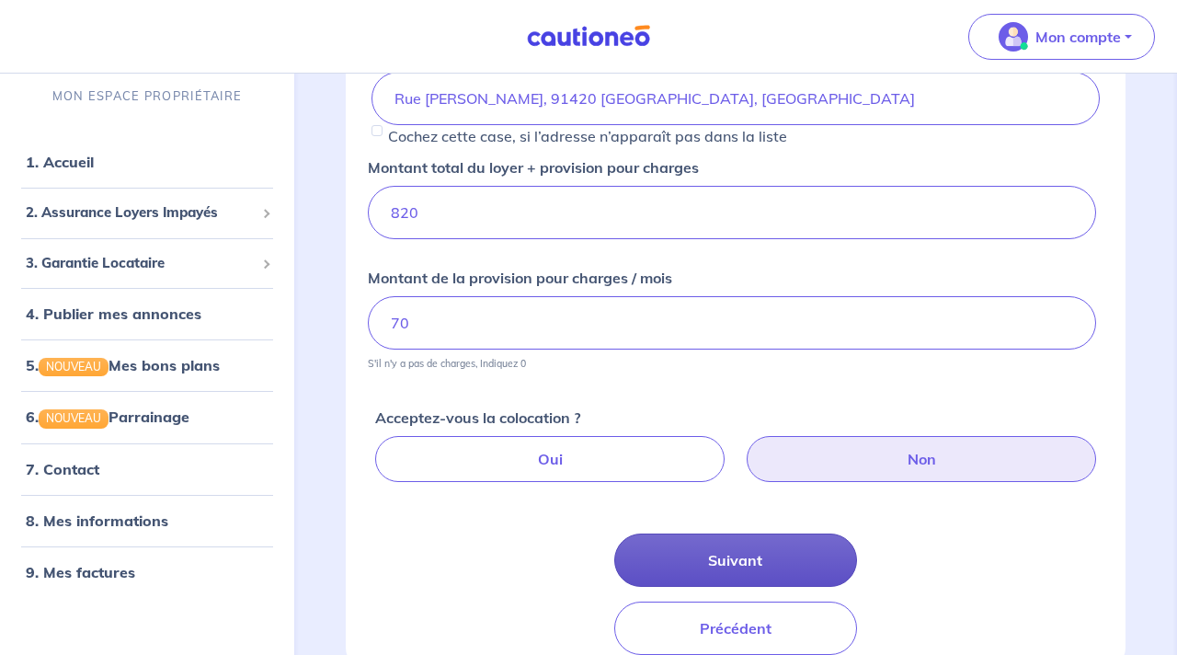
click at [791, 555] on button "Suivant" at bounding box center [735, 559] width 243 height 53
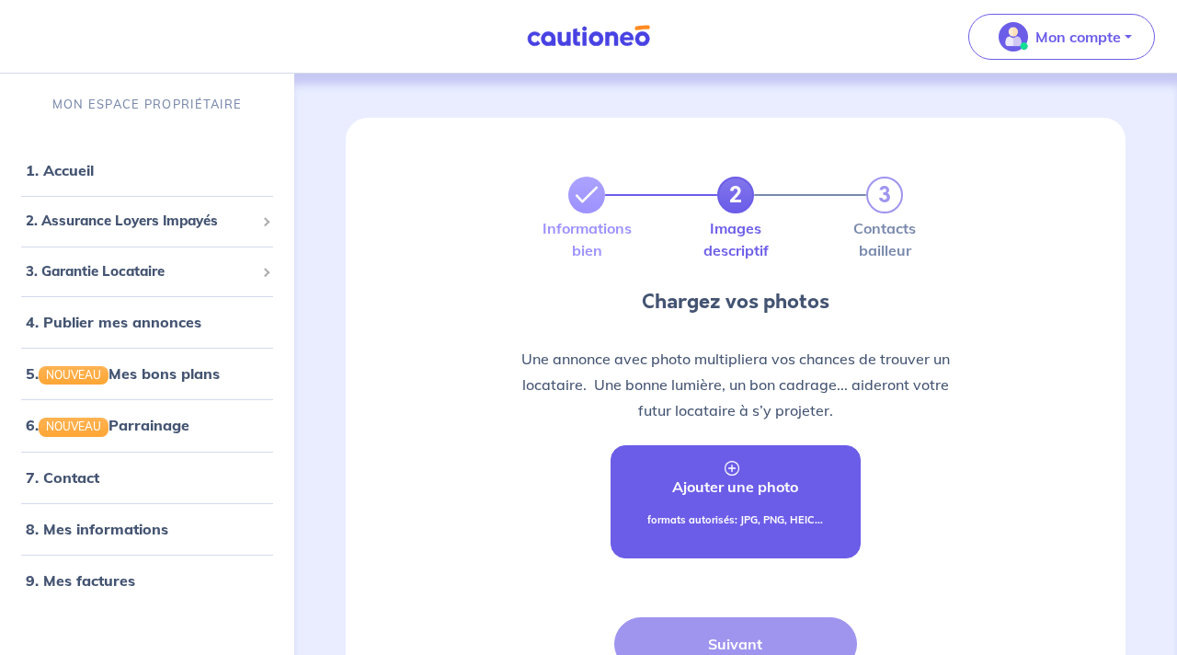
click at [738, 470] on icon at bounding box center [732, 468] width 15 height 15
click at [738, 479] on p "Ajouter une photo" at bounding box center [735, 487] width 126 height 22
click at [1062, 225] on form "2 3 Informations bien Images descriptif Contacts bailleur Chargez vos photos Un…" at bounding box center [736, 436] width 758 height 636
click at [717, 522] on p "formats autorisés: JPG, PNG, HEIC..." at bounding box center [736, 520] width 176 height 16
click at [740, 533] on div "formats autorisés: JPG, PNG, HEIC..." at bounding box center [736, 527] width 176 height 30
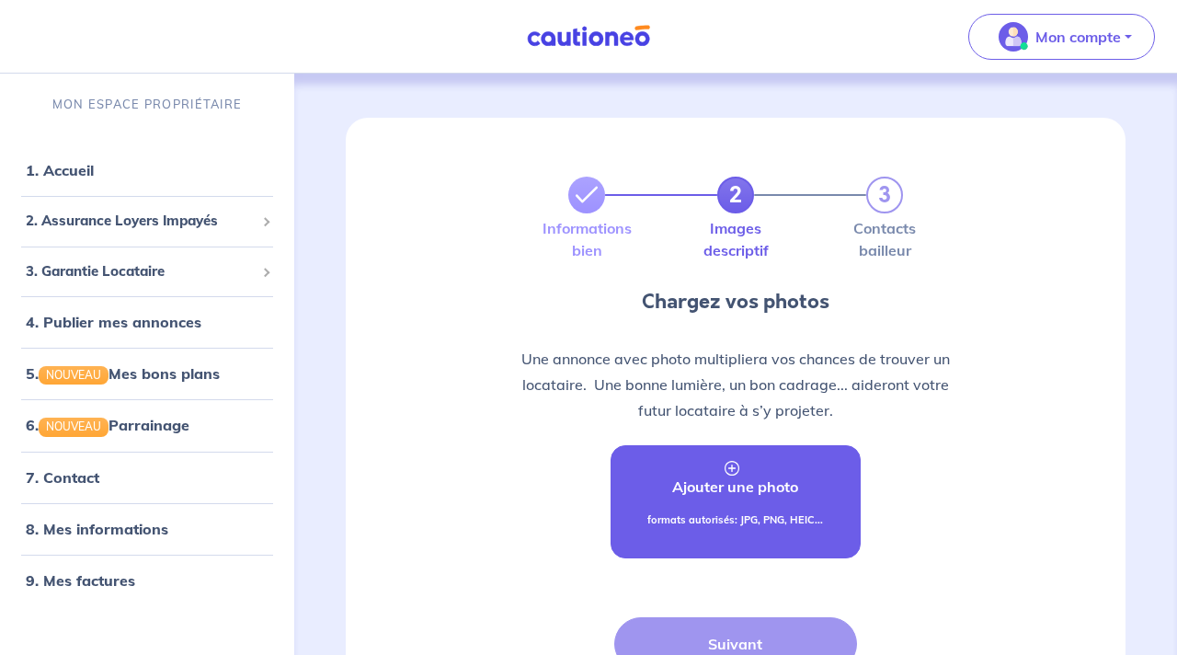
click at [701, 479] on p "Ajouter une photo" at bounding box center [735, 487] width 126 height 22
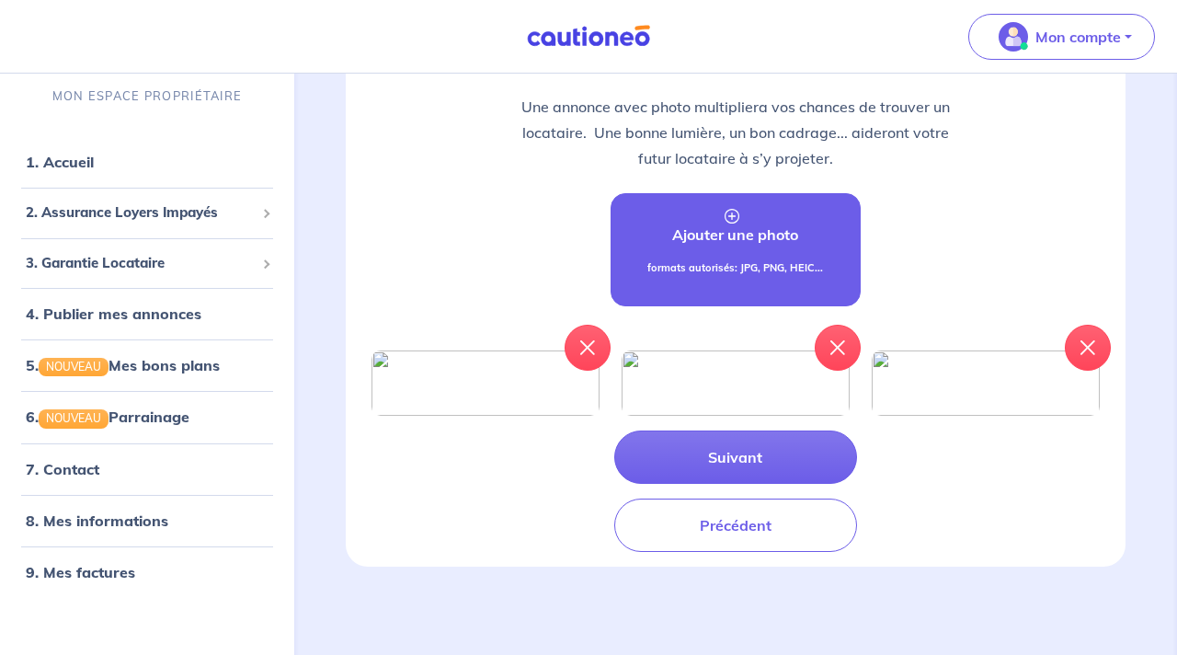
scroll to position [368, 0]
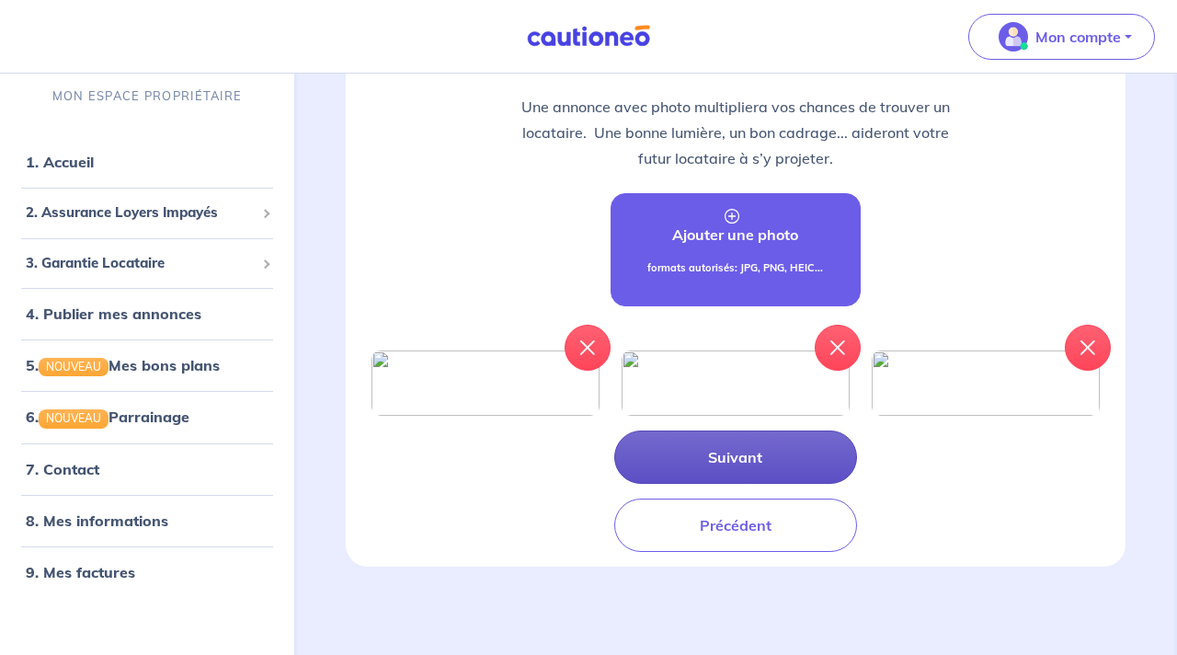
click at [794, 471] on button "Suivant" at bounding box center [735, 456] width 243 height 53
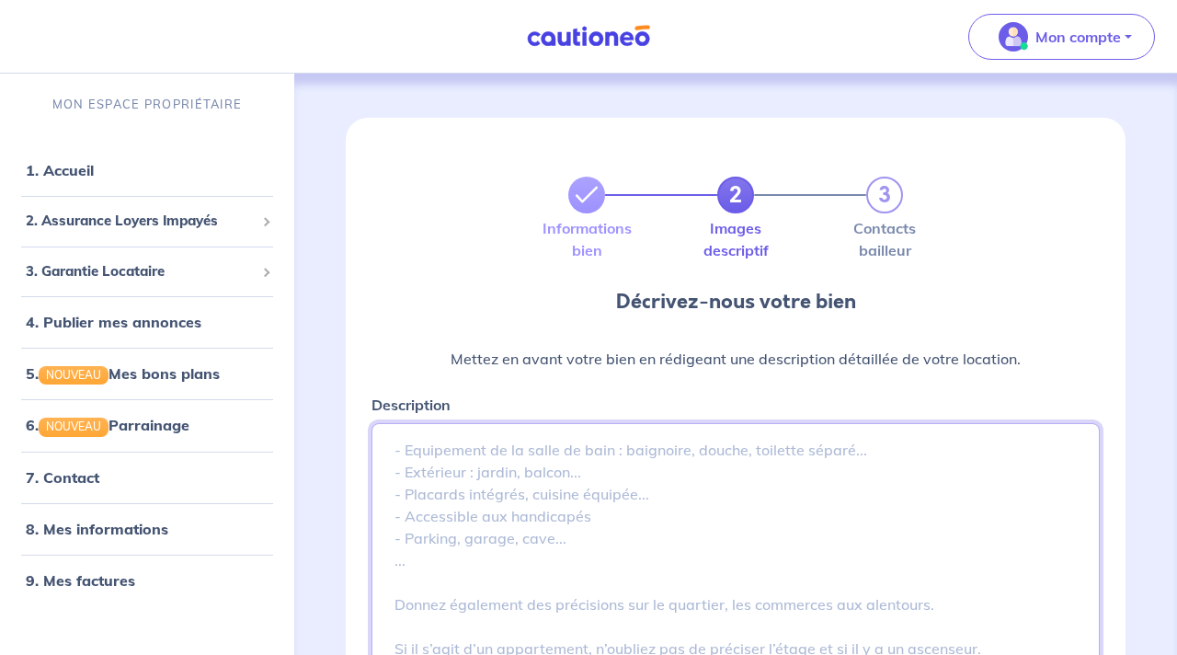
click at [536, 478] on textarea "Description" at bounding box center [736, 561] width 728 height 276
paste textarea "📍 Situé dans un quartier très calme, cet appartement meublé de 25 m² dispose d’…"
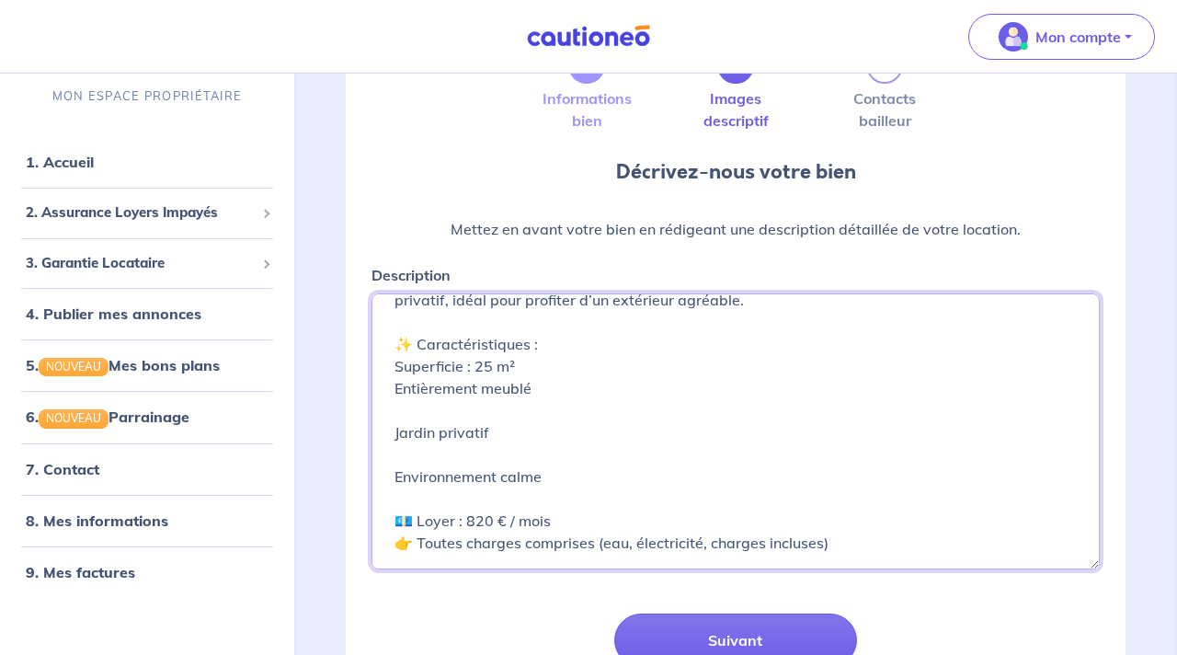
scroll to position [313, 0]
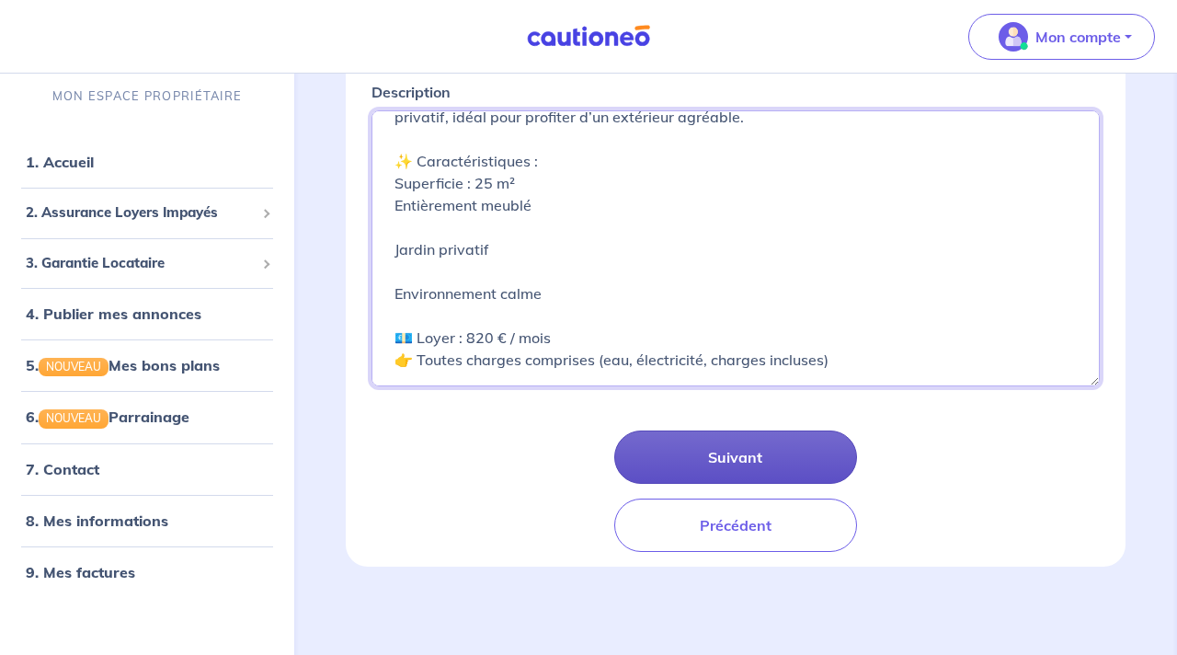
type textarea "📍 Situé dans un quartier très calme, cet appartement meublé de 25 m² dispose d’…"
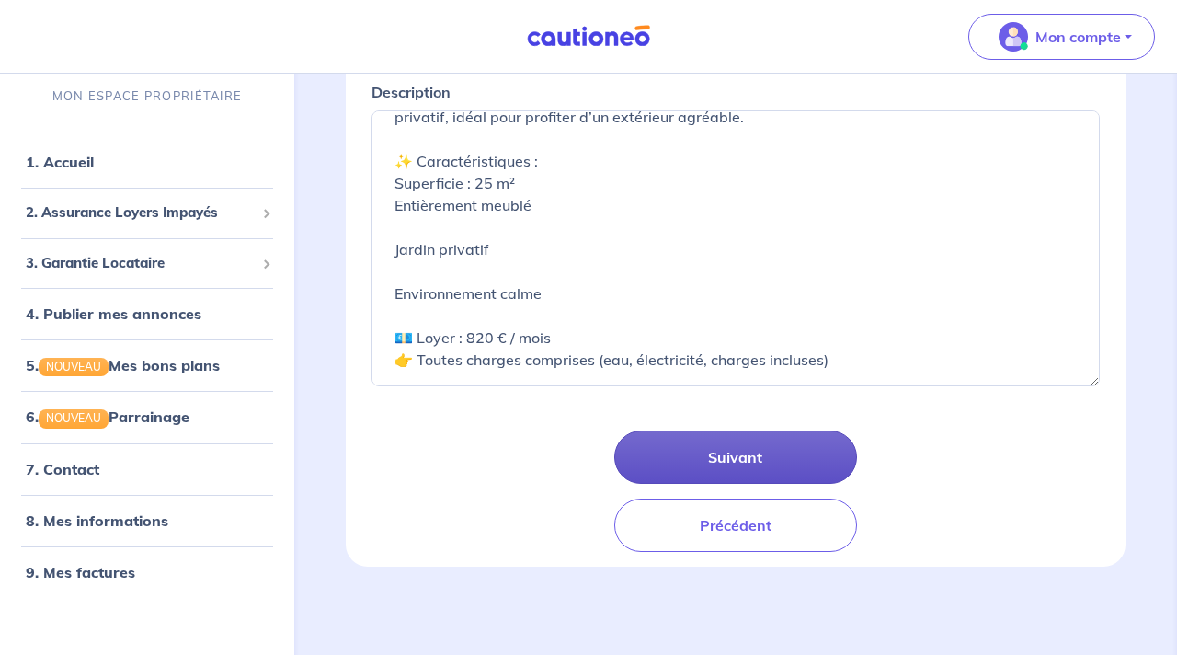
click at [698, 458] on button "Suivant" at bounding box center [735, 456] width 243 height 53
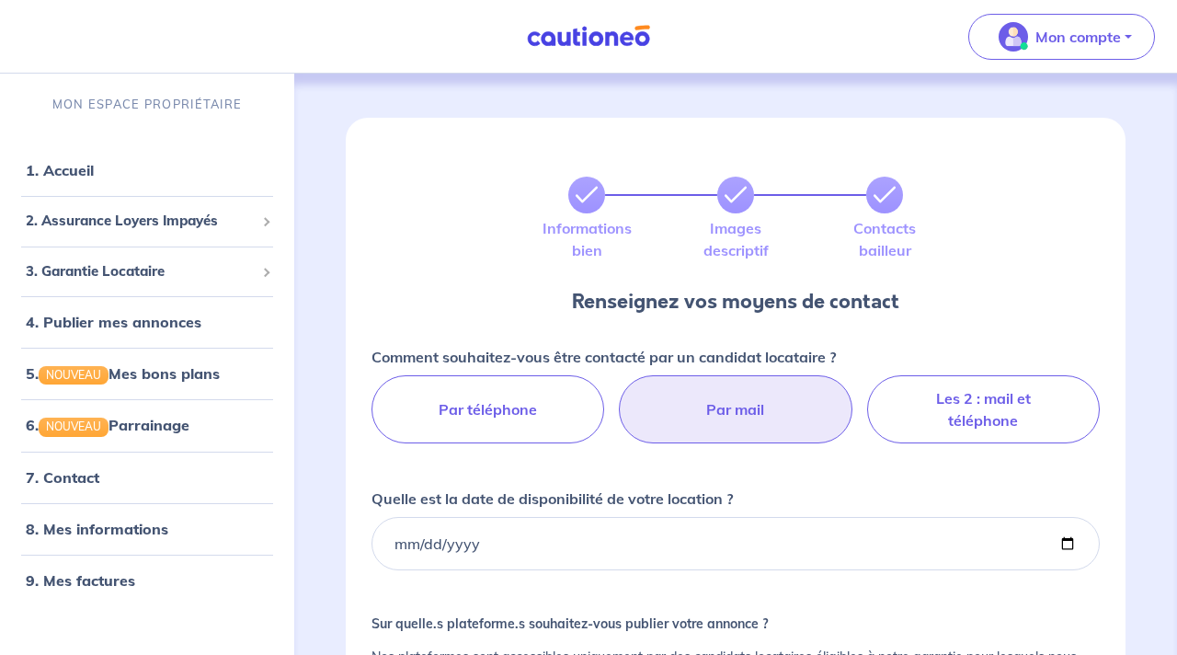
click at [712, 429] on label "Par mail" at bounding box center [735, 409] width 233 height 68
click at [730, 387] on input "Par mail" at bounding box center [736, 381] width 12 height 12
radio input "true"
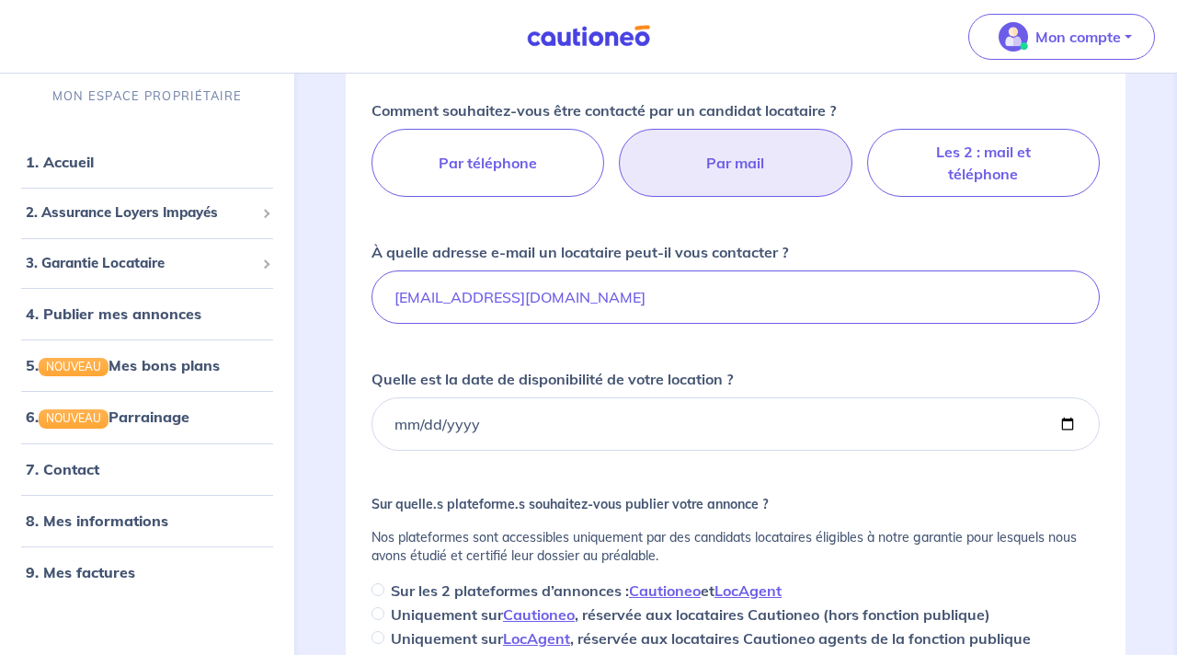
scroll to position [248, 0]
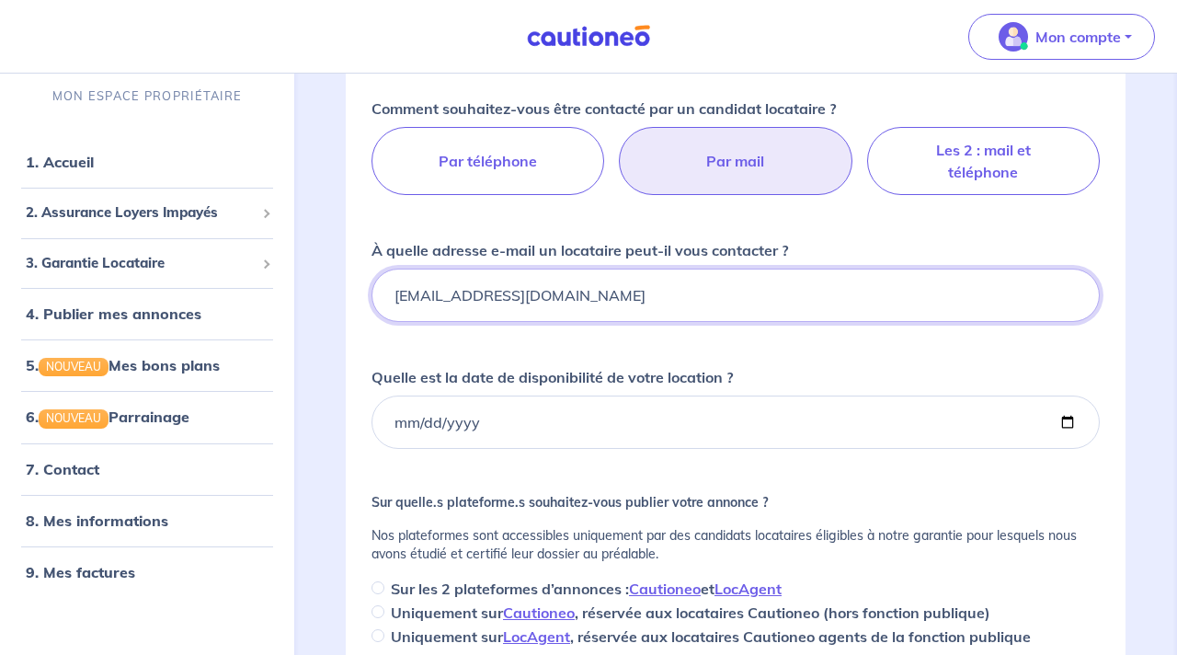
click at [618, 279] on input "[EMAIL_ADDRESS][DOMAIN_NAME]" at bounding box center [736, 295] width 728 height 53
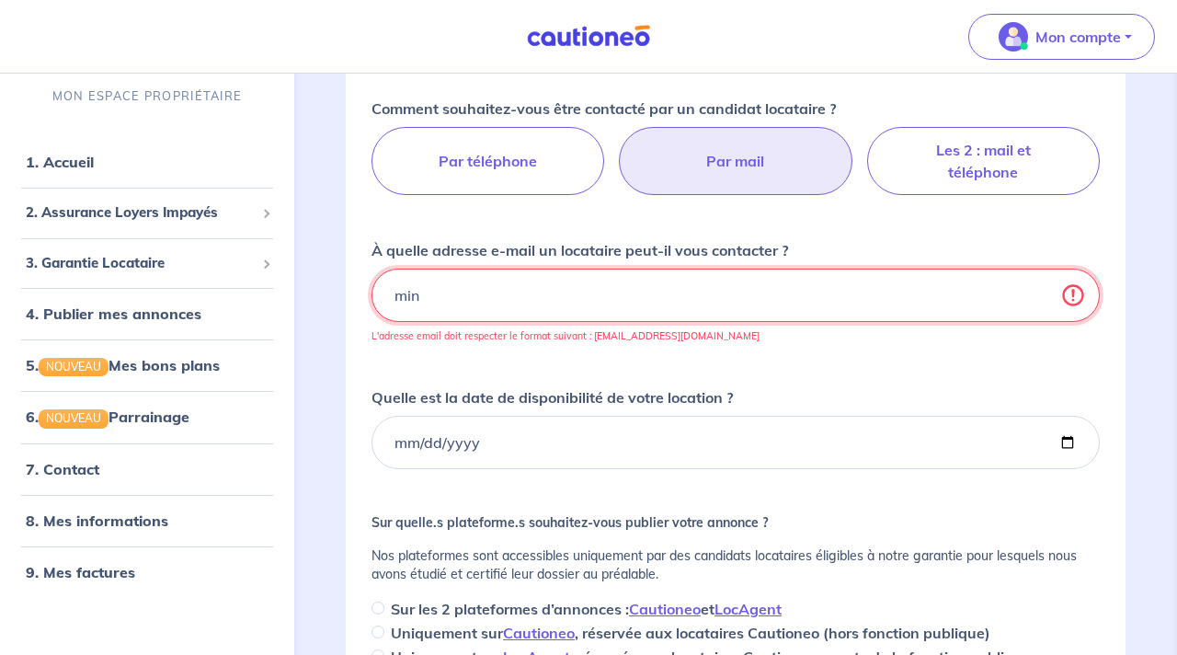
type input "[EMAIL_ADDRESS][DOMAIN_NAME]"
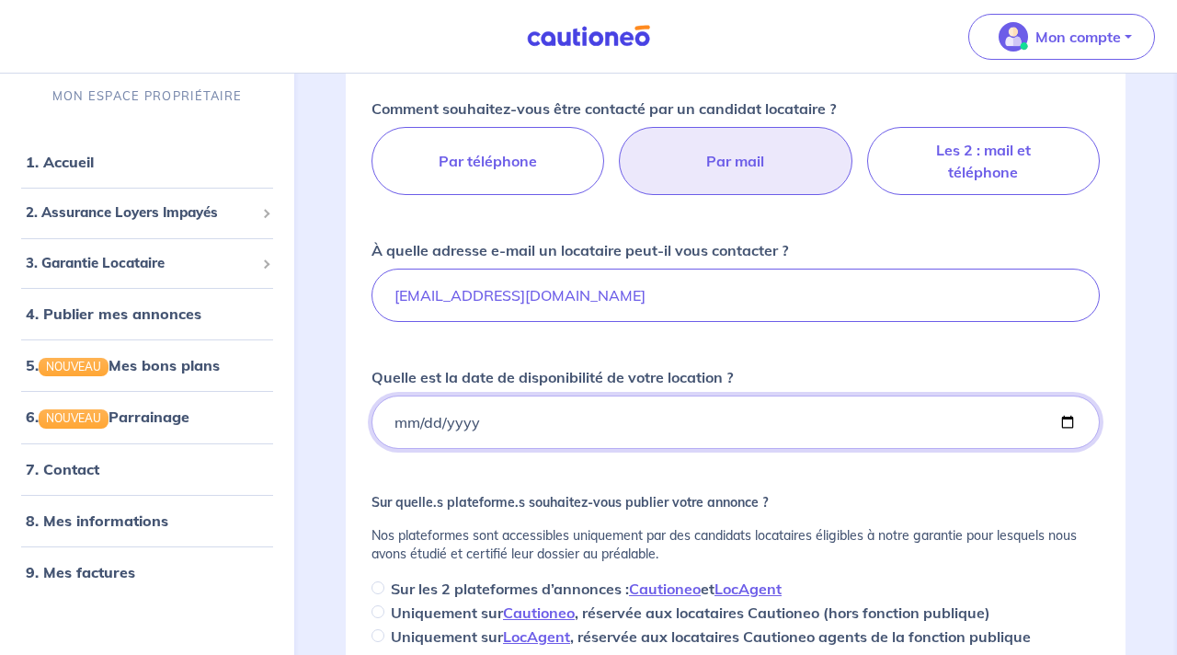
click at [531, 428] on input "Quelle est la date de disponibilité de votre location ?" at bounding box center [736, 422] width 728 height 53
type input "[DATE]"
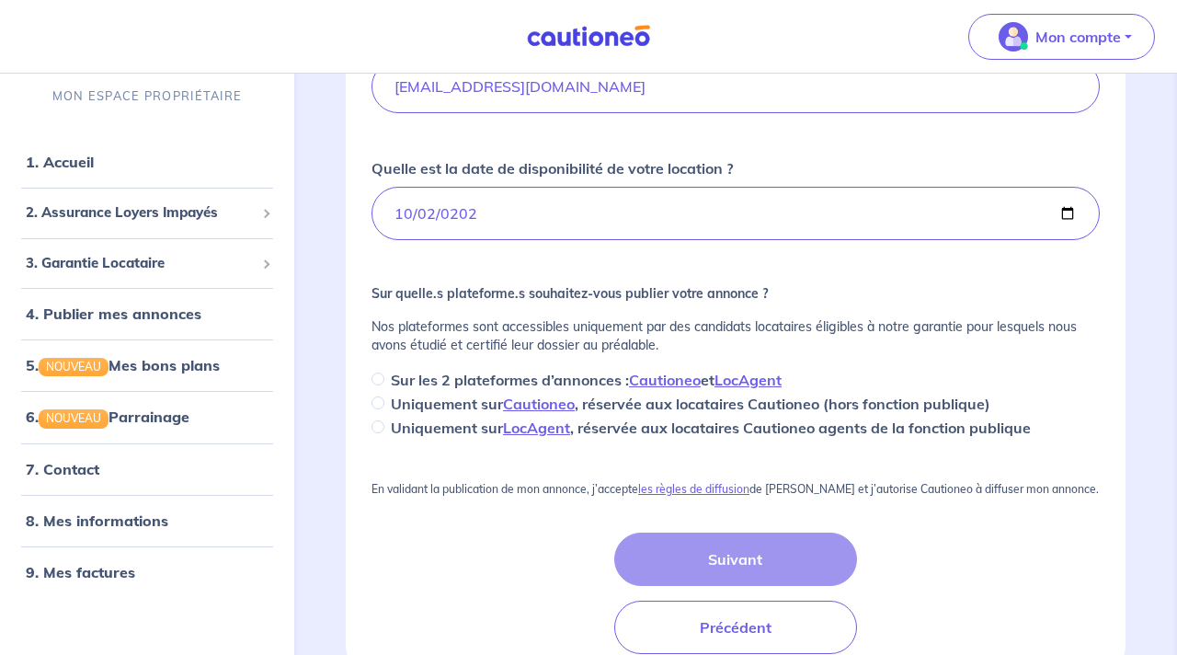
scroll to position [459, 0]
click at [378, 375] on input "Sur les 2 plateformes d’annonces : Cautioneo et LocAgent" at bounding box center [378, 377] width 13 height 13
radio input "true"
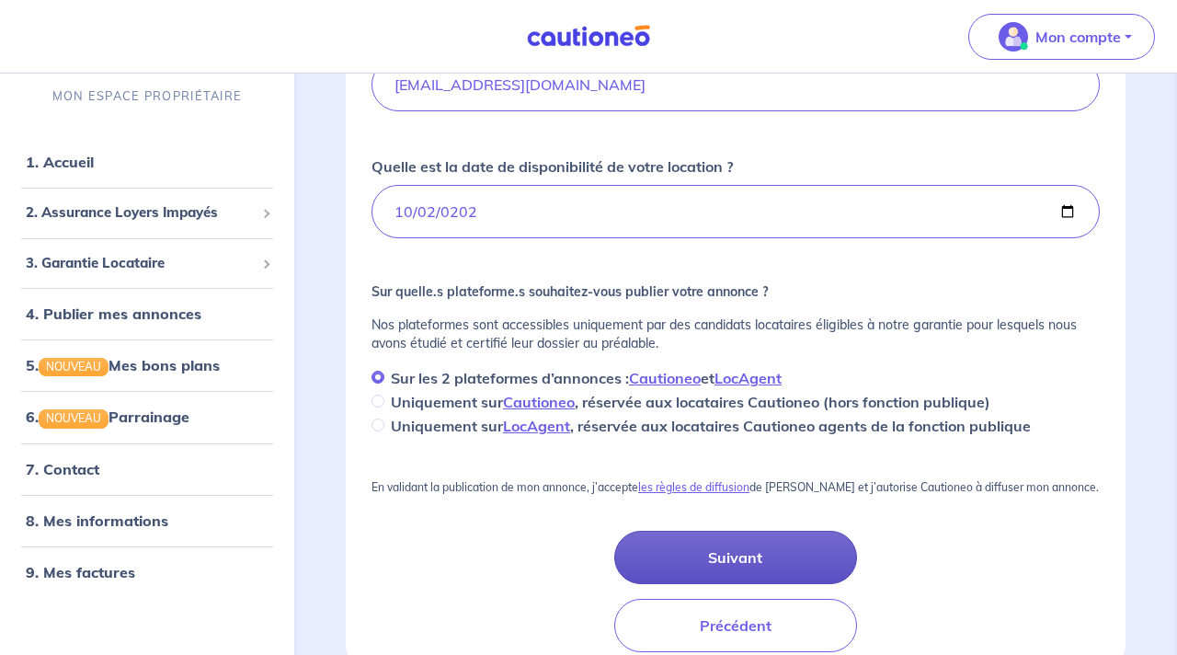
click at [759, 549] on button "Suivant" at bounding box center [735, 557] width 243 height 53
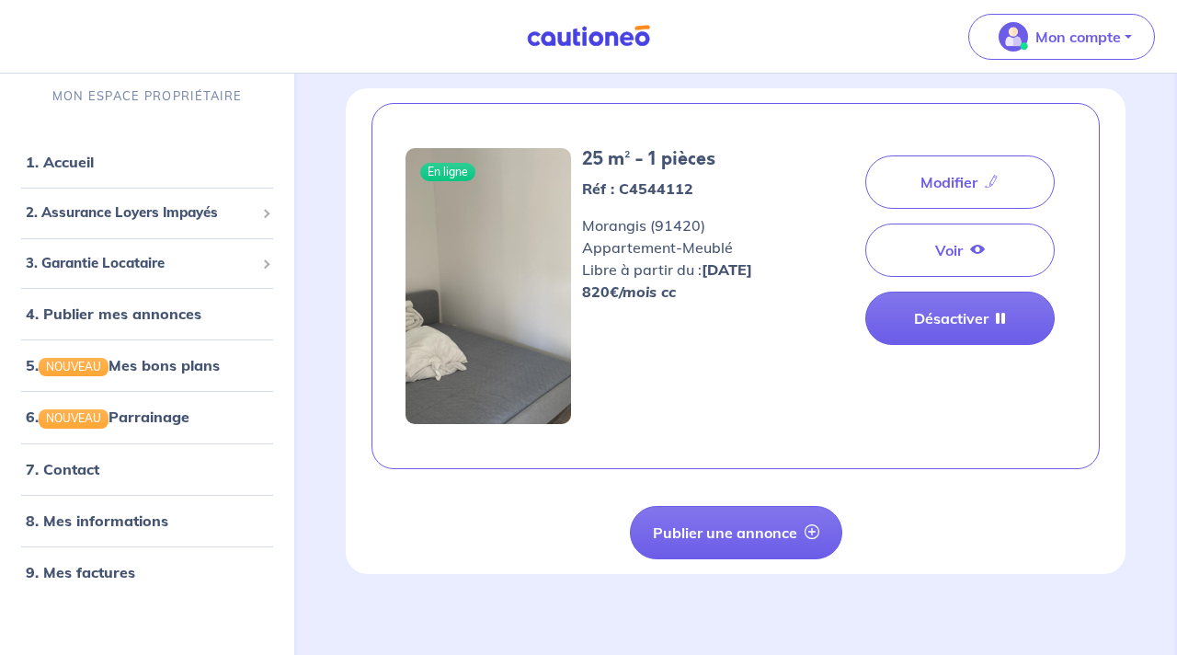
scroll to position [85, 0]
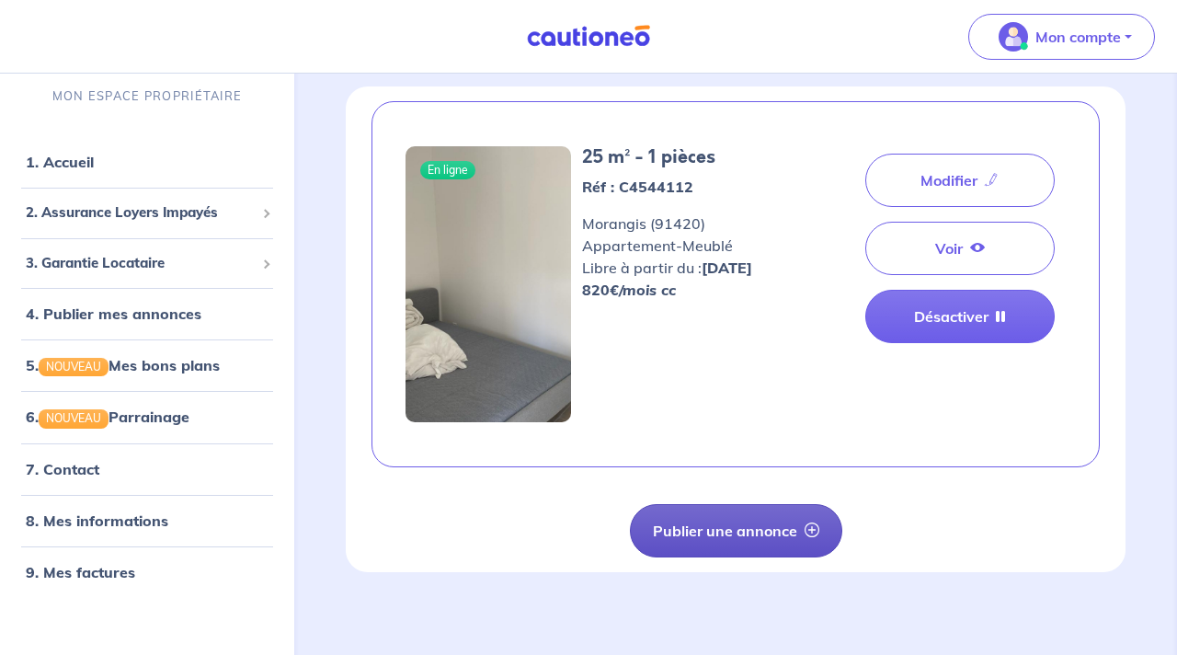
click at [727, 547] on button "Publier une annonce" at bounding box center [736, 530] width 212 height 53
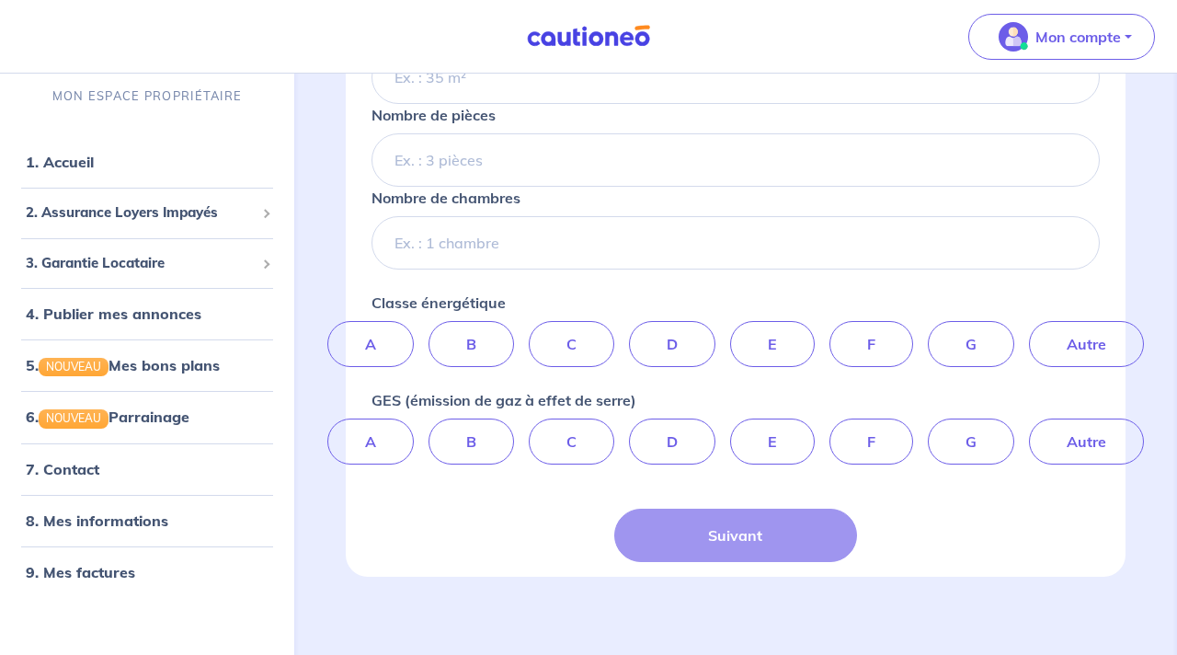
scroll to position [587, 0]
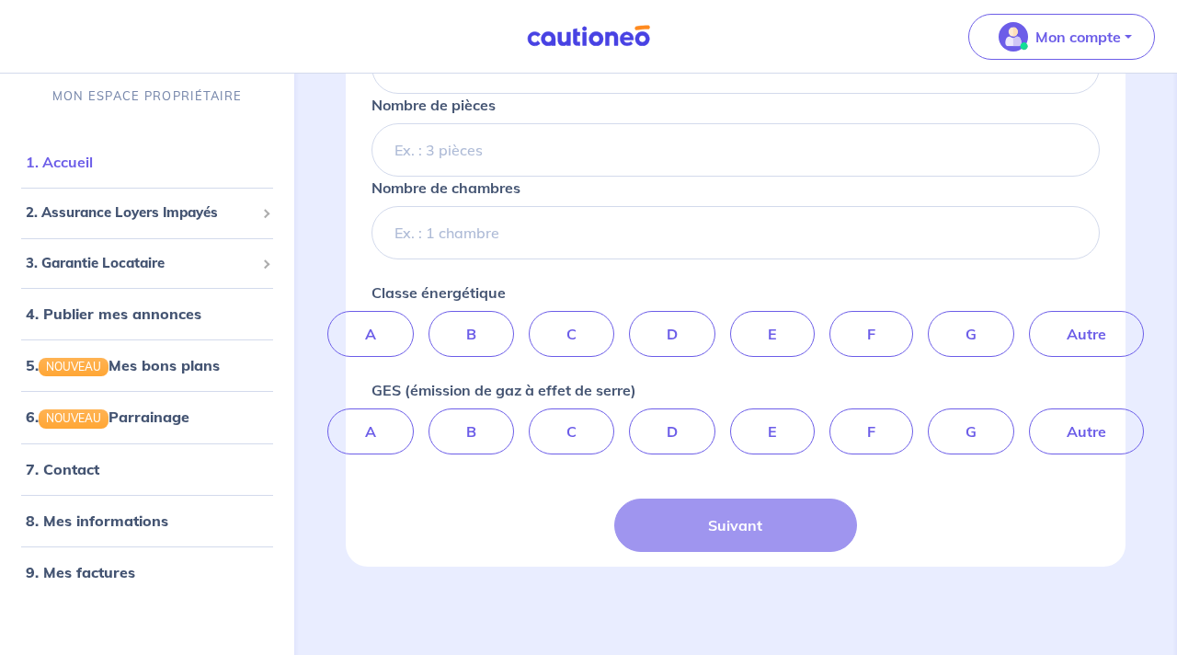
click at [78, 164] on link "1. Accueil" at bounding box center [59, 162] width 67 height 18
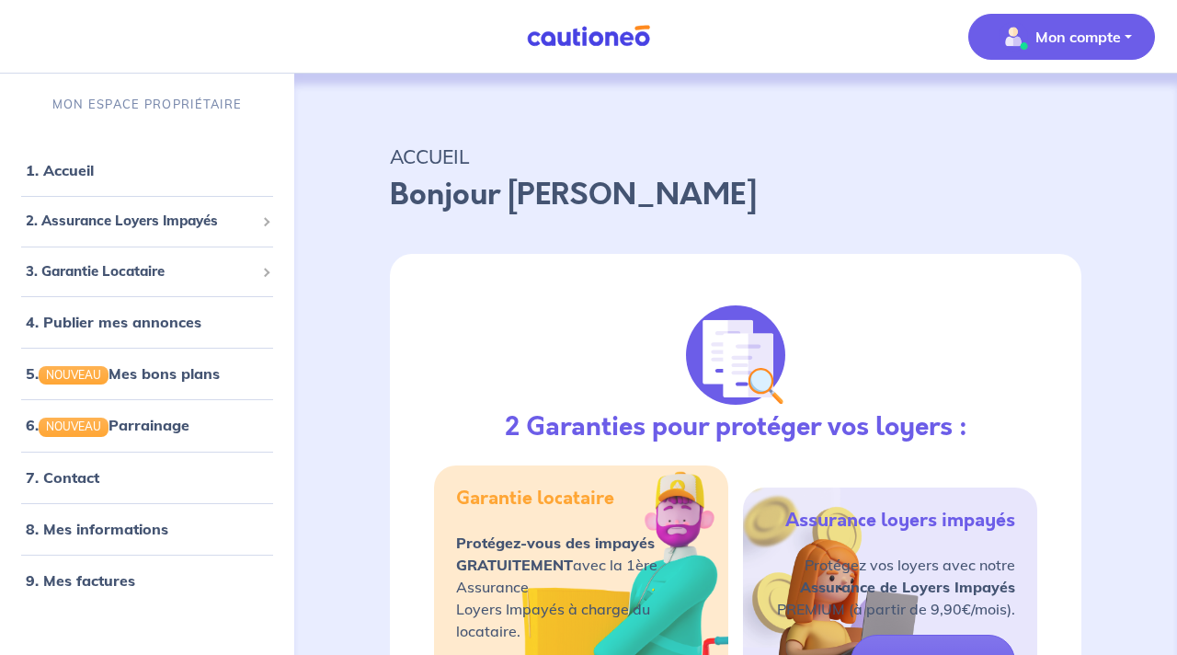
click at [1037, 38] on p "Mon compte" at bounding box center [1079, 37] width 86 height 22
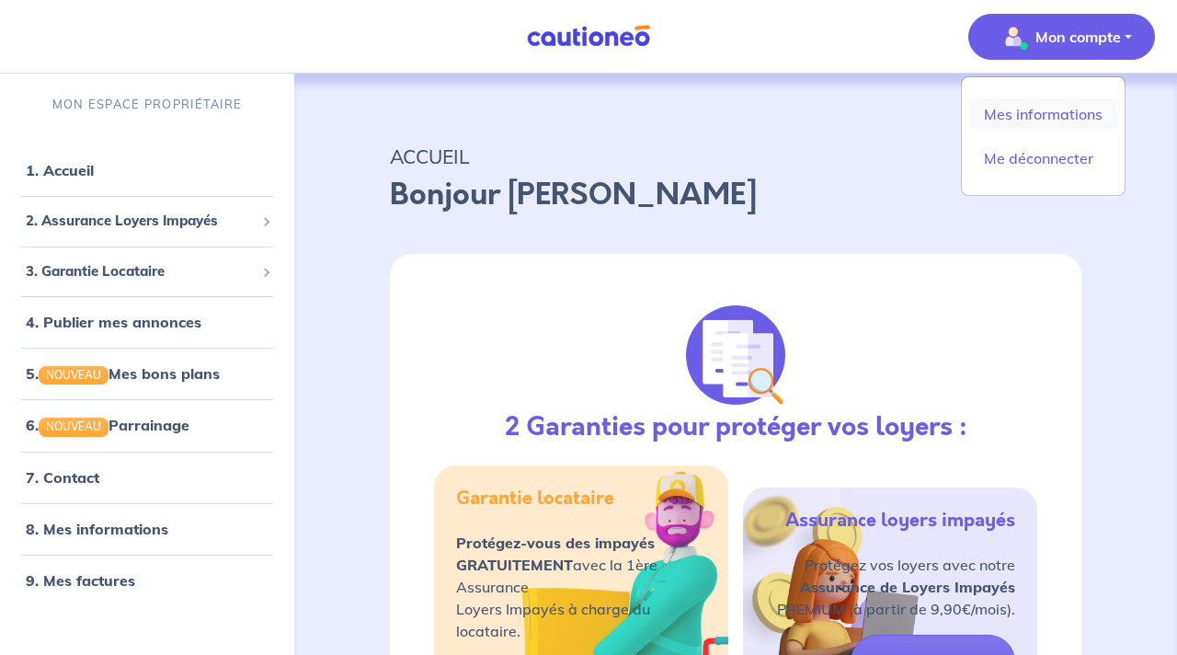
click at [1047, 100] on link "Mes informations" at bounding box center [1043, 113] width 148 height 29
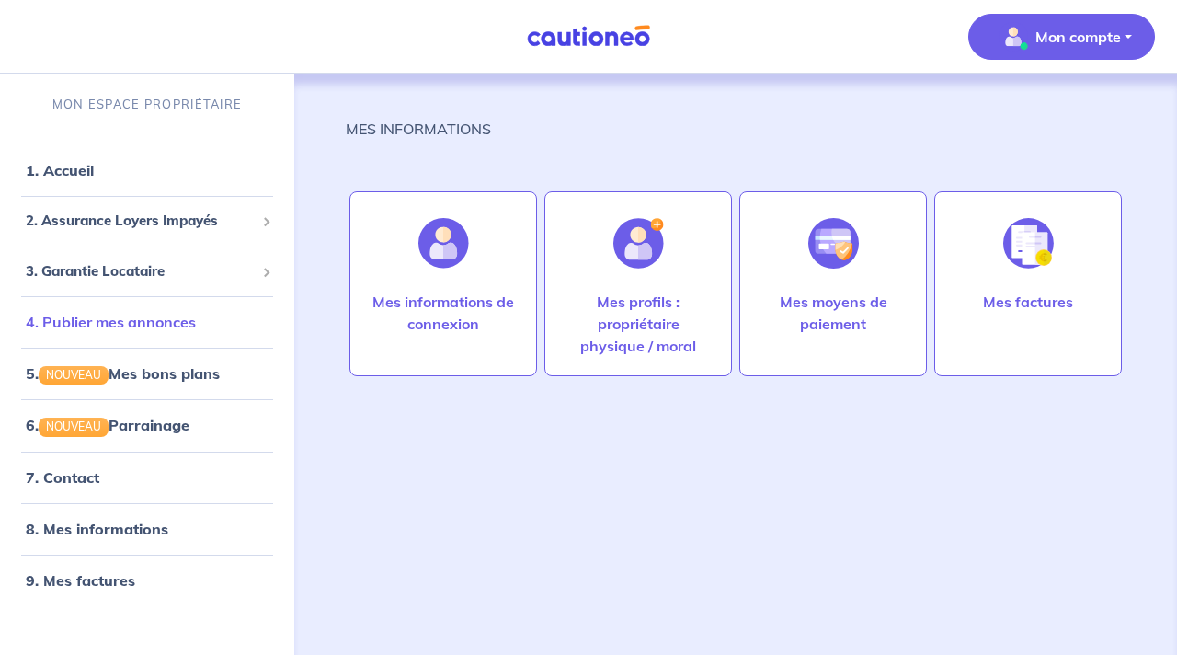
click at [173, 321] on link "4. Publier mes annonces" at bounding box center [111, 322] width 170 height 18
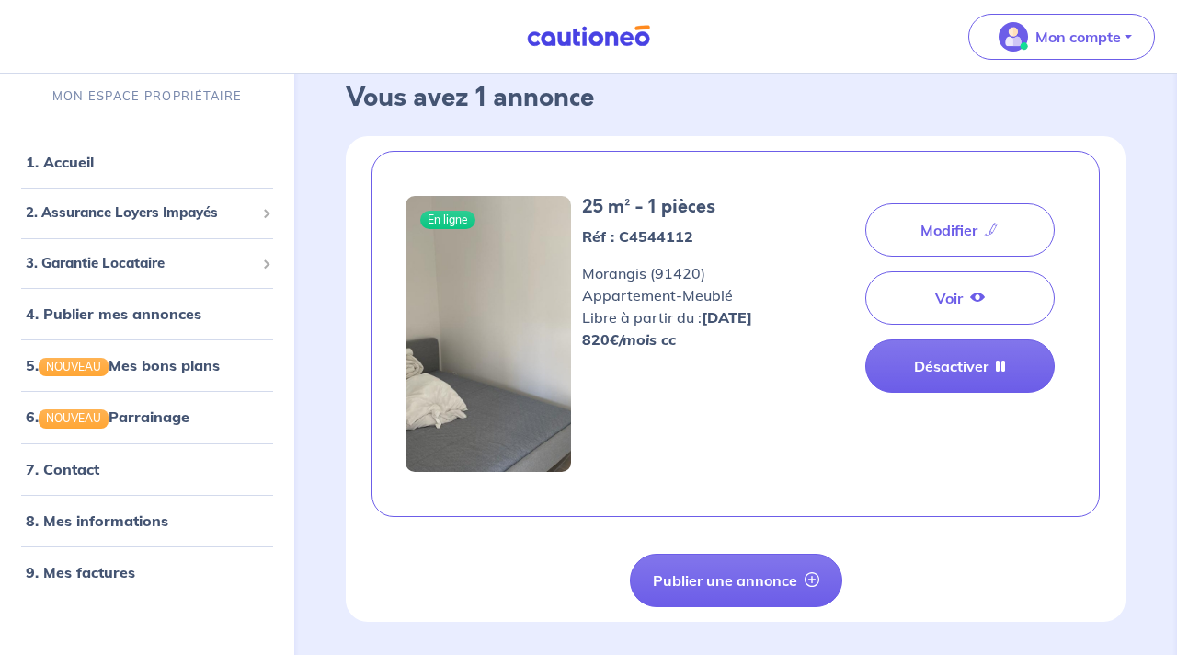
scroll to position [89, 0]
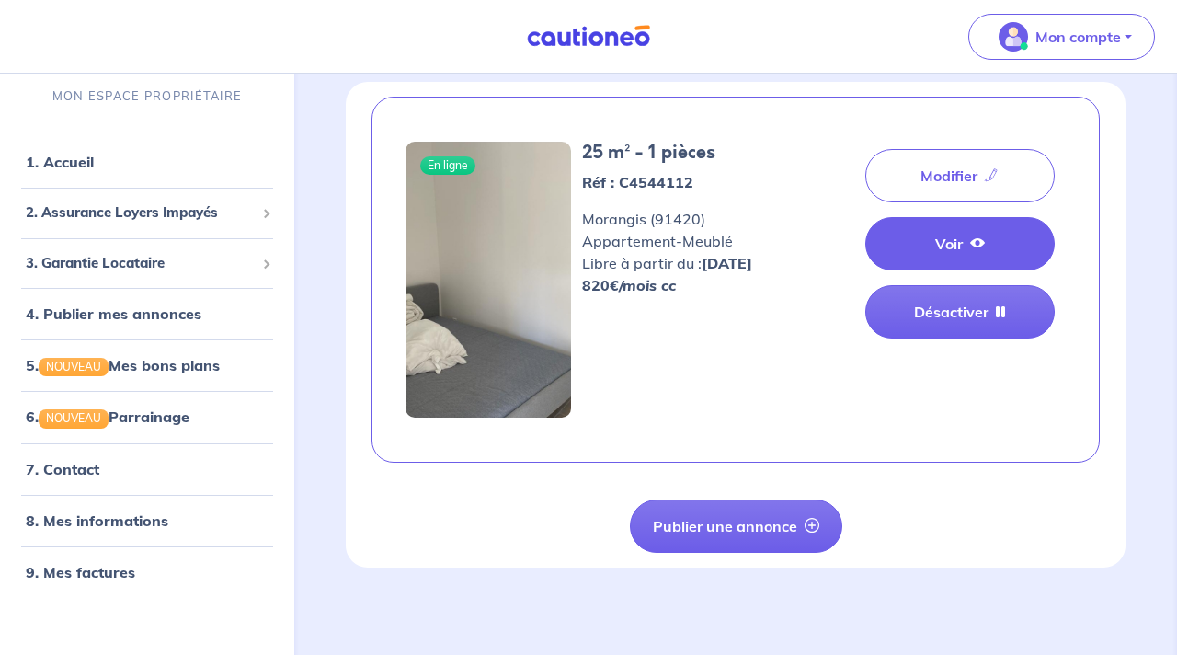
click at [933, 247] on link "Voir" at bounding box center [960, 243] width 189 height 53
